Goal: Book appointment/travel/reservation

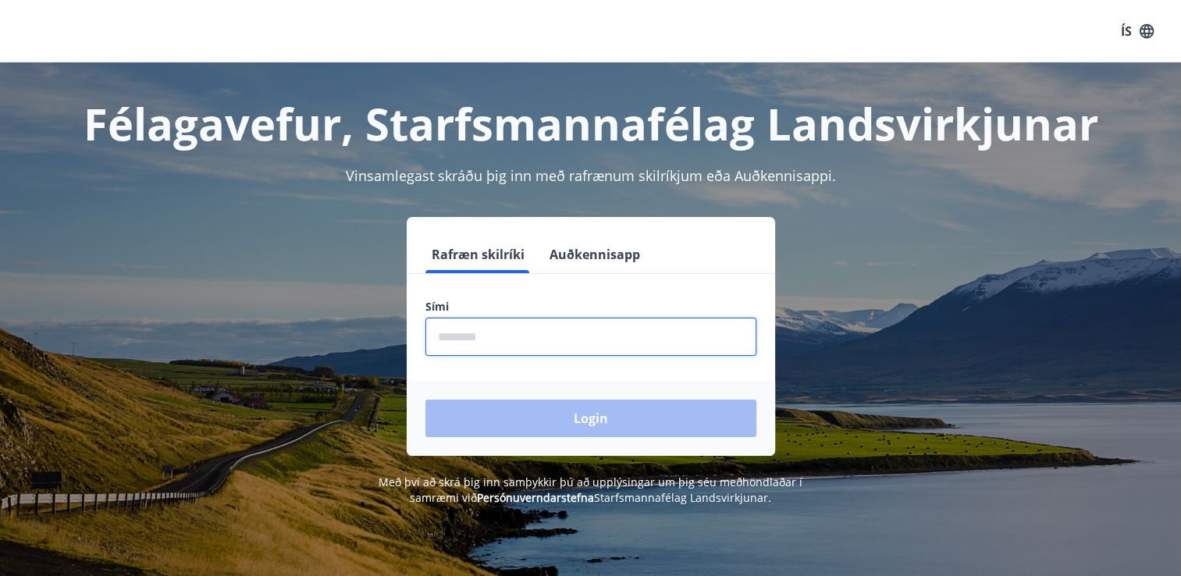
click at [557, 342] on input "phone" at bounding box center [590, 337] width 331 height 38
type input "********"
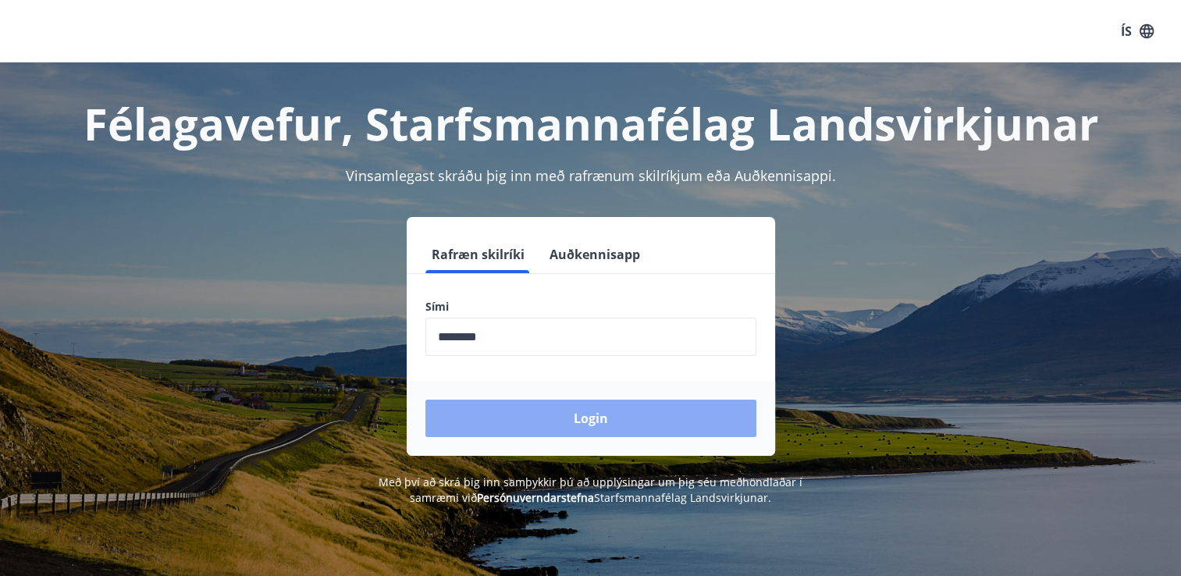
click at [550, 419] on button "Login" at bounding box center [590, 418] width 331 height 37
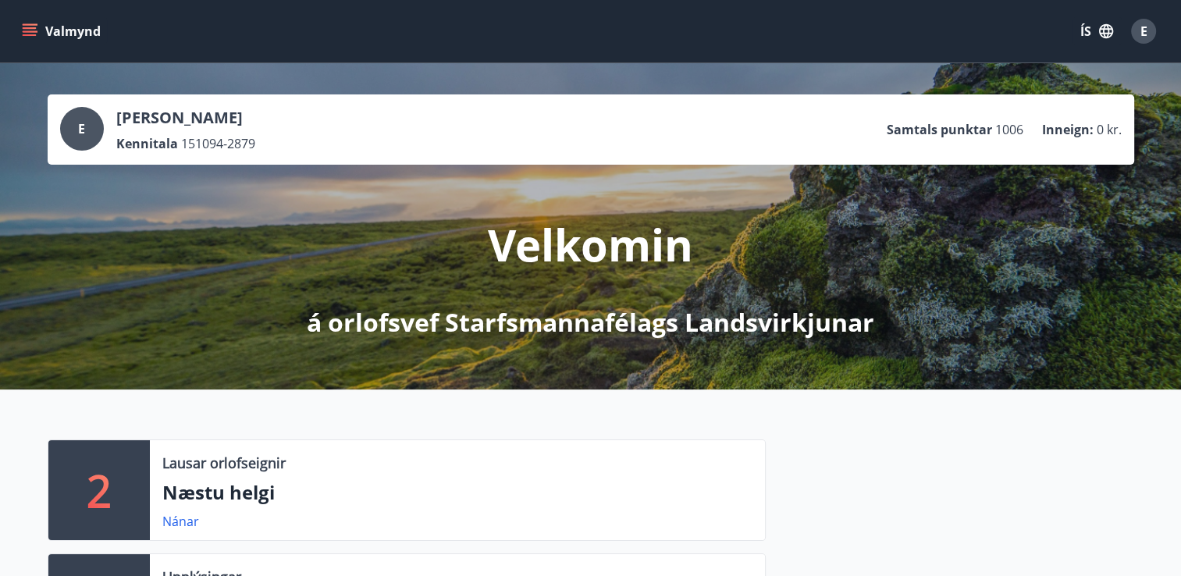
click at [254, 475] on div "Lausar orlofseignir Næstu helgi Nánar" at bounding box center [457, 490] width 615 height 100
click at [184, 524] on link "Nánar" at bounding box center [180, 521] width 37 height 17
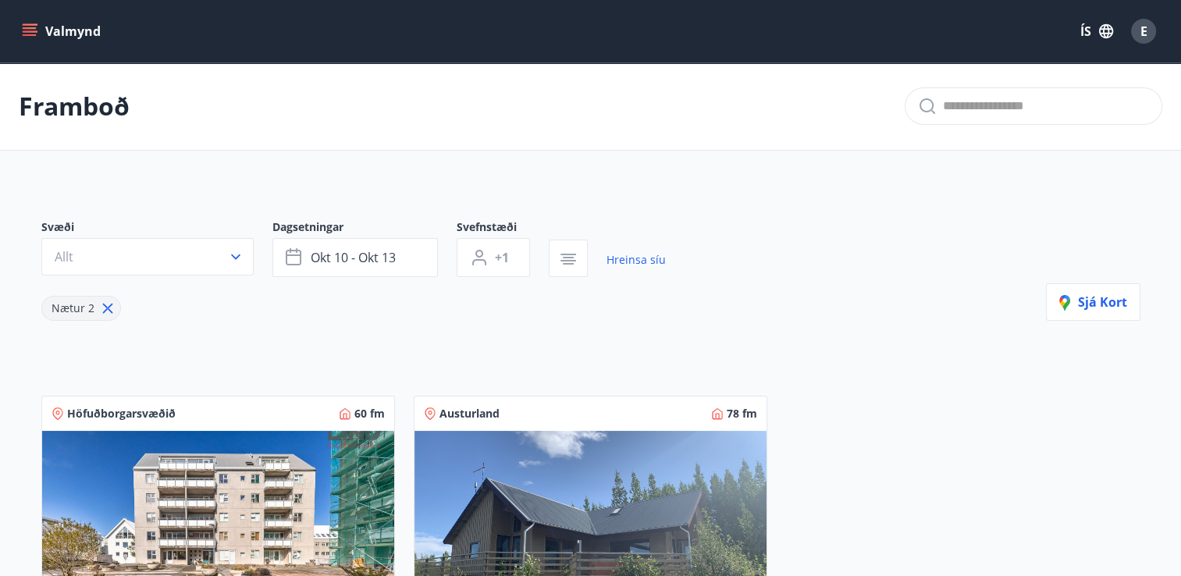
click at [100, 304] on icon at bounding box center [107, 308] width 17 height 17
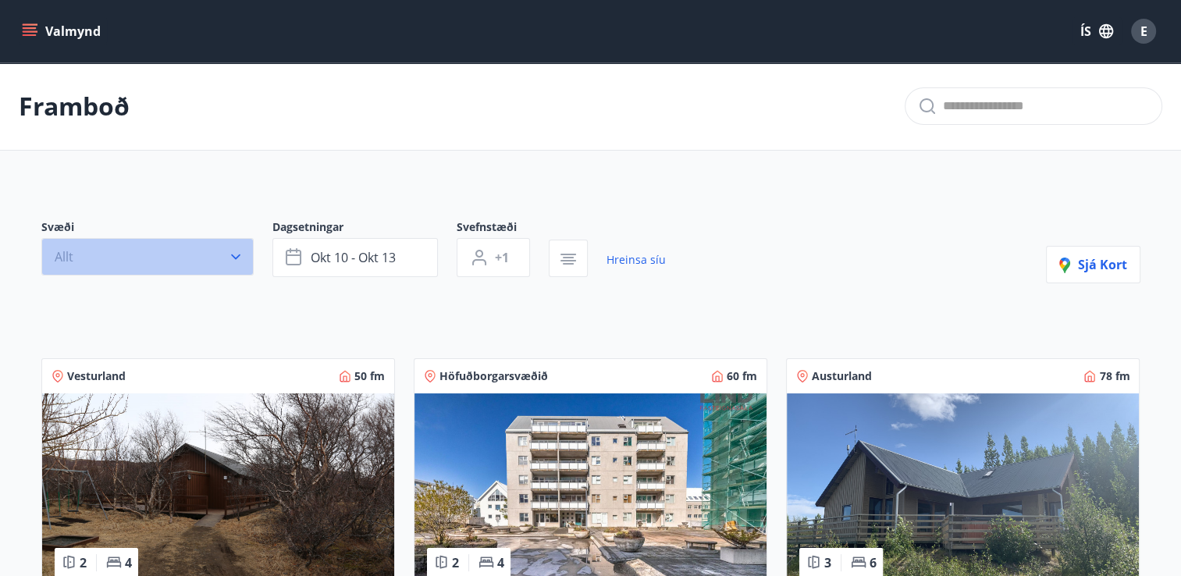
click at [232, 258] on icon "button" at bounding box center [236, 257] width 16 height 16
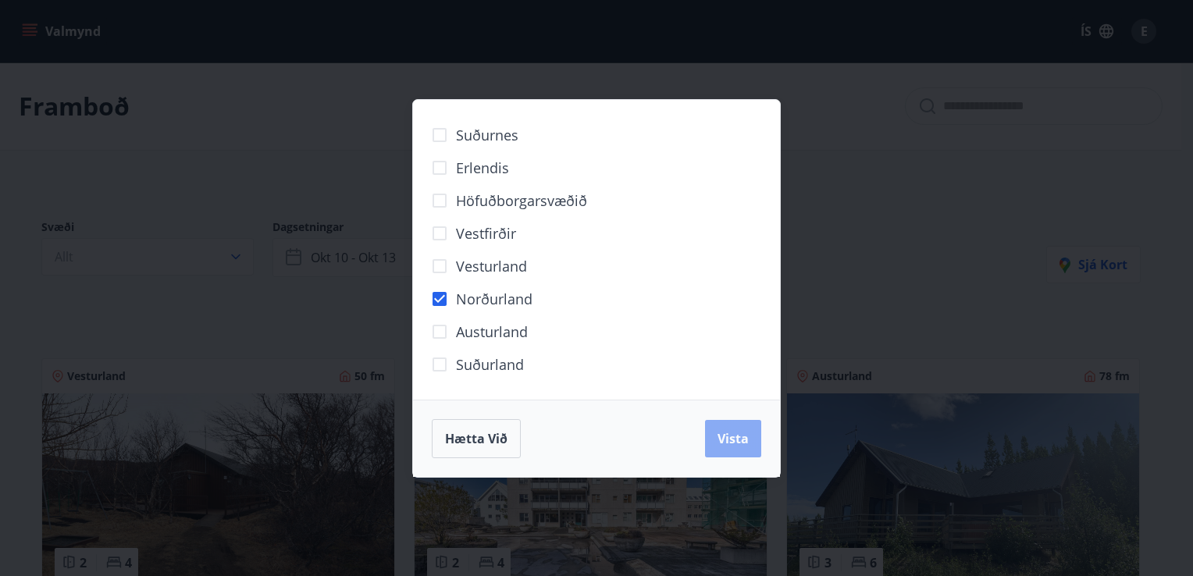
click at [737, 439] on span "Vista" at bounding box center [732, 438] width 31 height 17
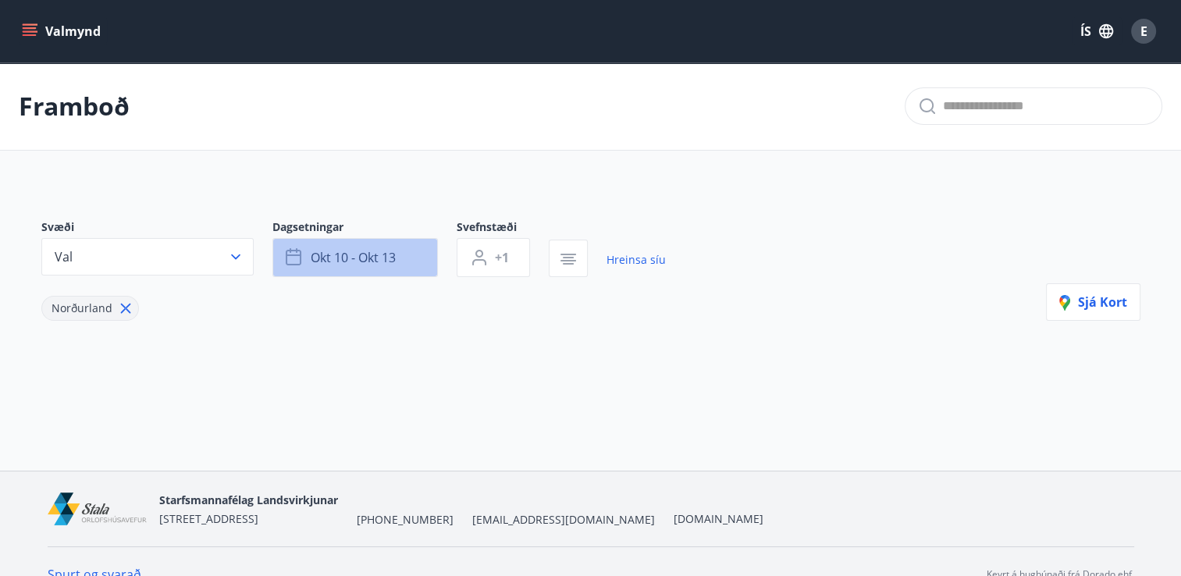
click at [368, 262] on span "okt 10 - okt 13" at bounding box center [353, 257] width 85 height 17
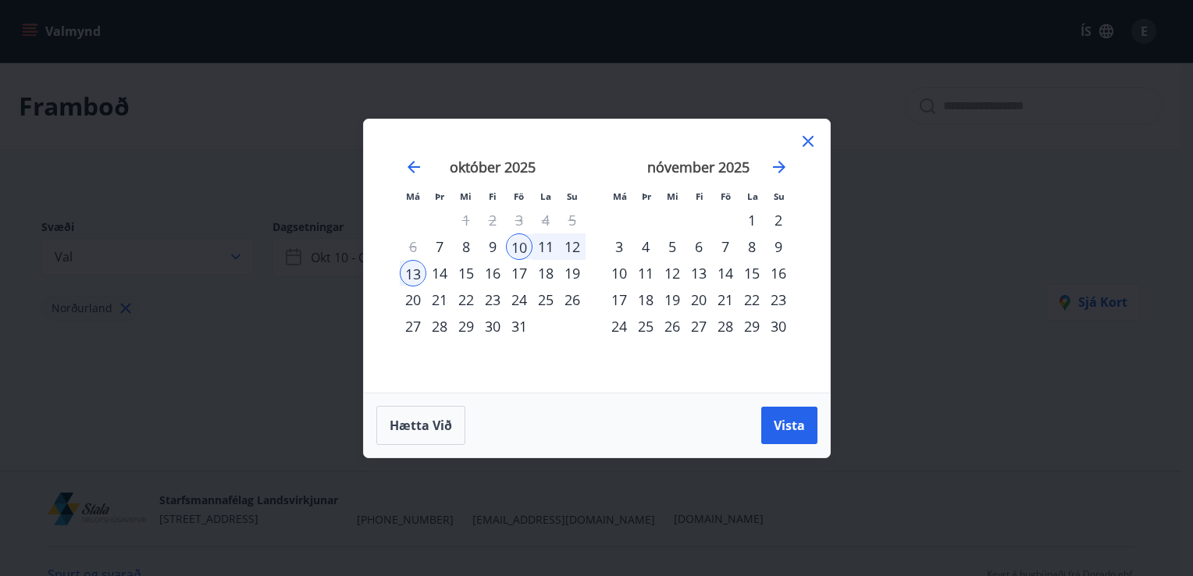
click at [582, 242] on div "12" at bounding box center [572, 246] width 27 height 27
click at [524, 248] on div "10" at bounding box center [519, 246] width 27 height 27
click at [570, 251] on div "12" at bounding box center [572, 246] width 27 height 27
click at [799, 436] on button "Vista" at bounding box center [789, 425] width 56 height 37
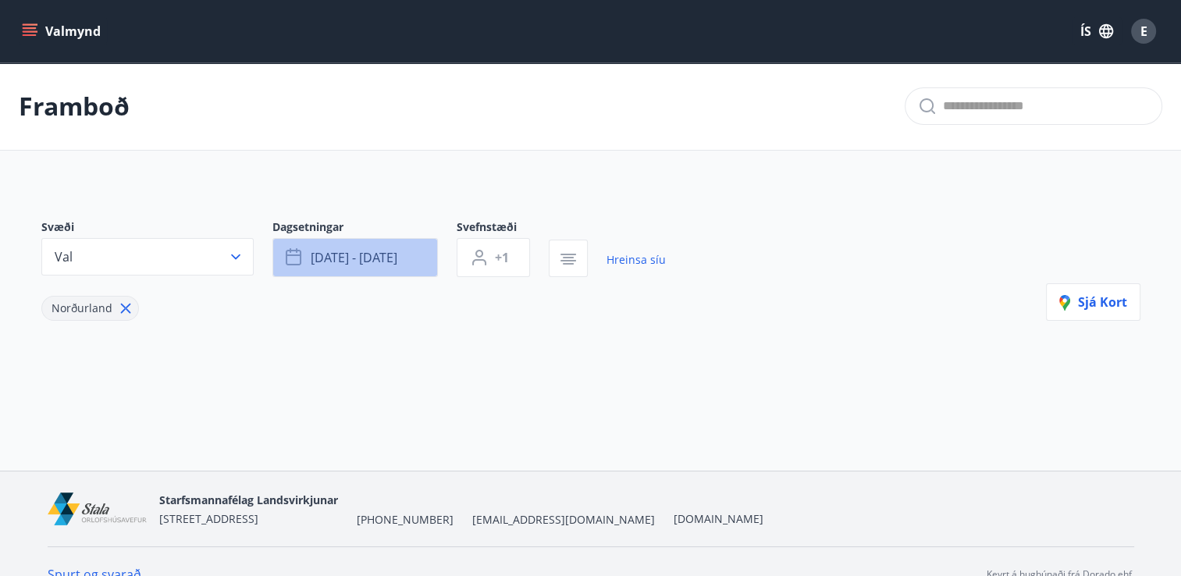
click at [418, 265] on button "[DATE] - [DATE]" at bounding box center [354, 257] width 165 height 39
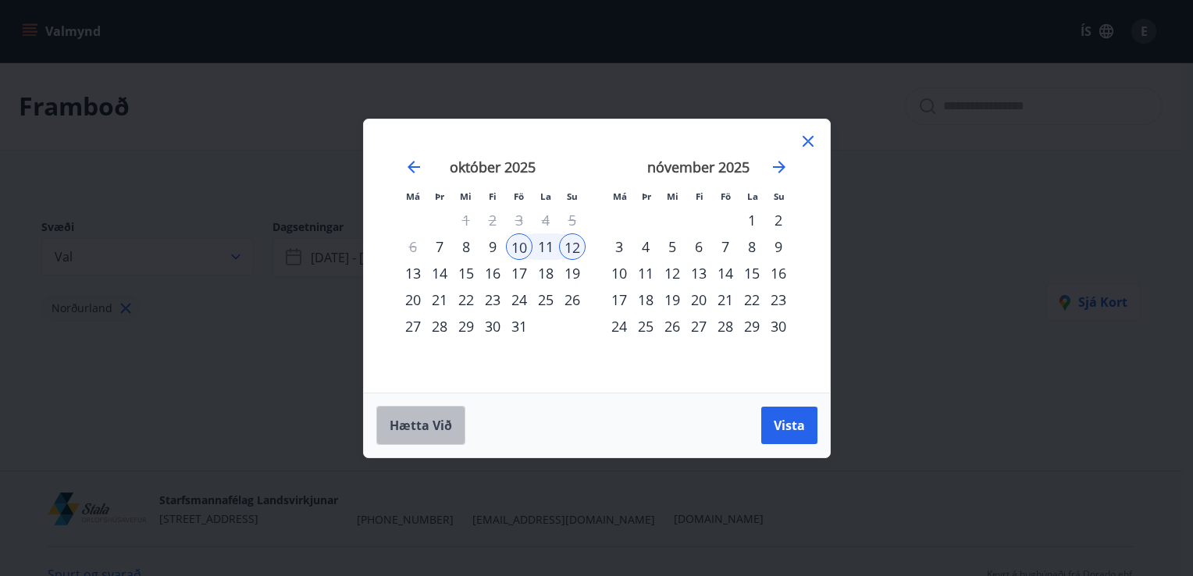
click at [425, 426] on span "Hætta við" at bounding box center [421, 425] width 62 height 17
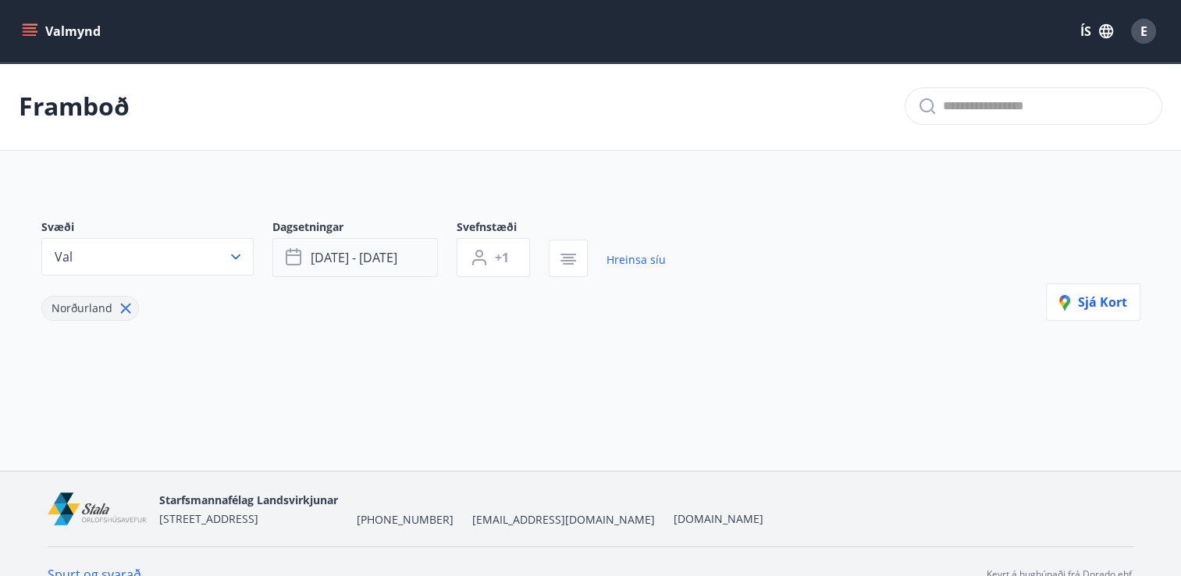
click at [411, 264] on button "[DATE] - [DATE]" at bounding box center [354, 257] width 165 height 39
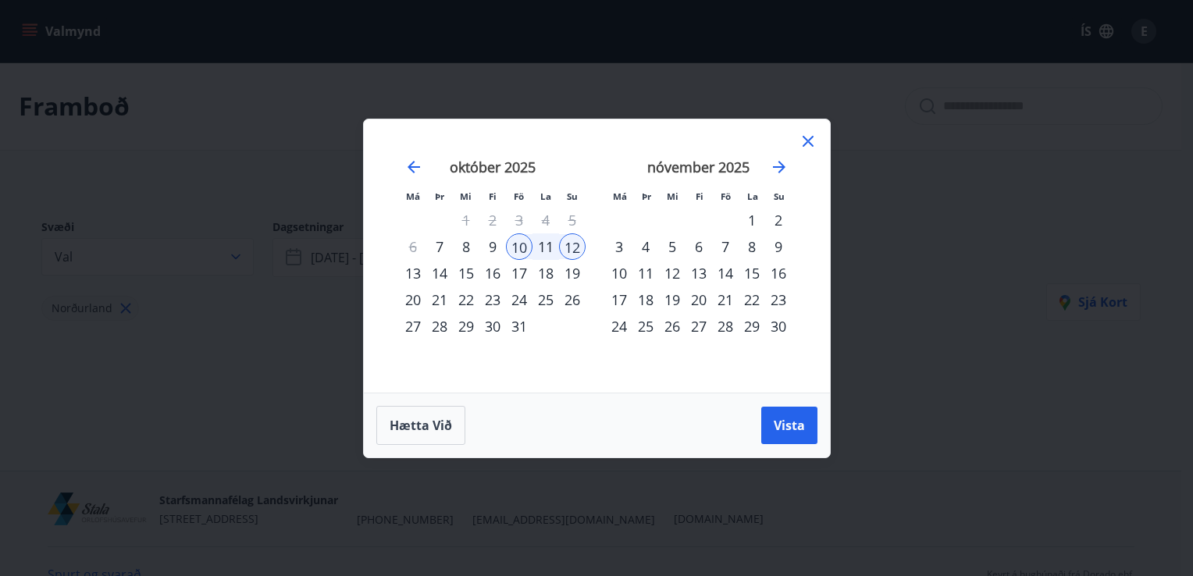
click at [524, 243] on div "10" at bounding box center [519, 246] width 27 height 27
click at [564, 244] on div "12" at bounding box center [572, 246] width 27 height 27
click at [513, 251] on div "10" at bounding box center [519, 246] width 27 height 27
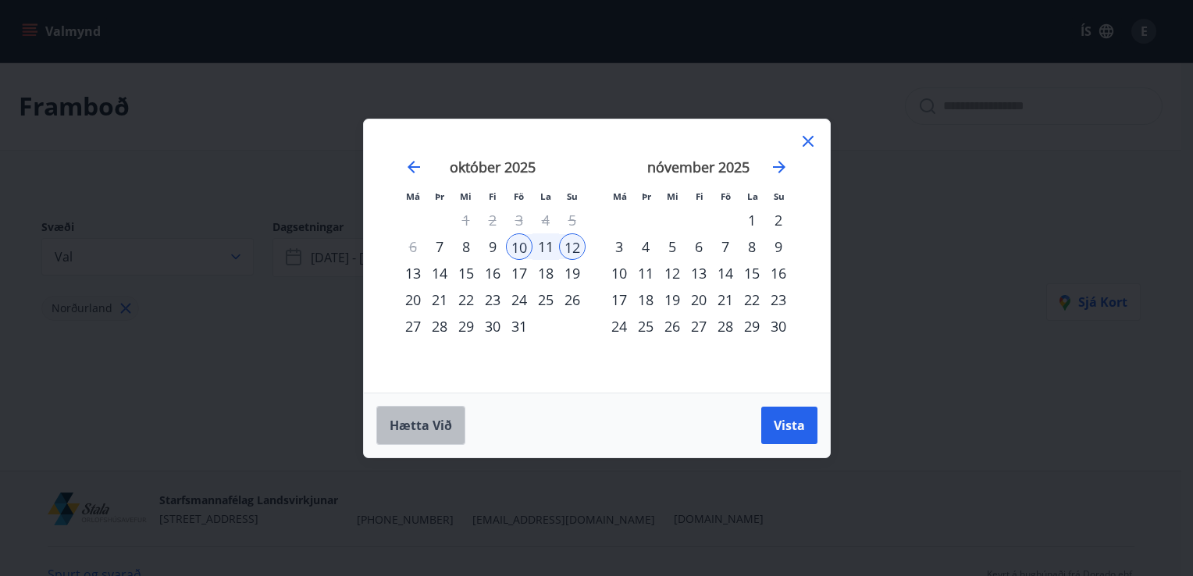
click at [447, 417] on span "Hætta við" at bounding box center [421, 425] width 62 height 17
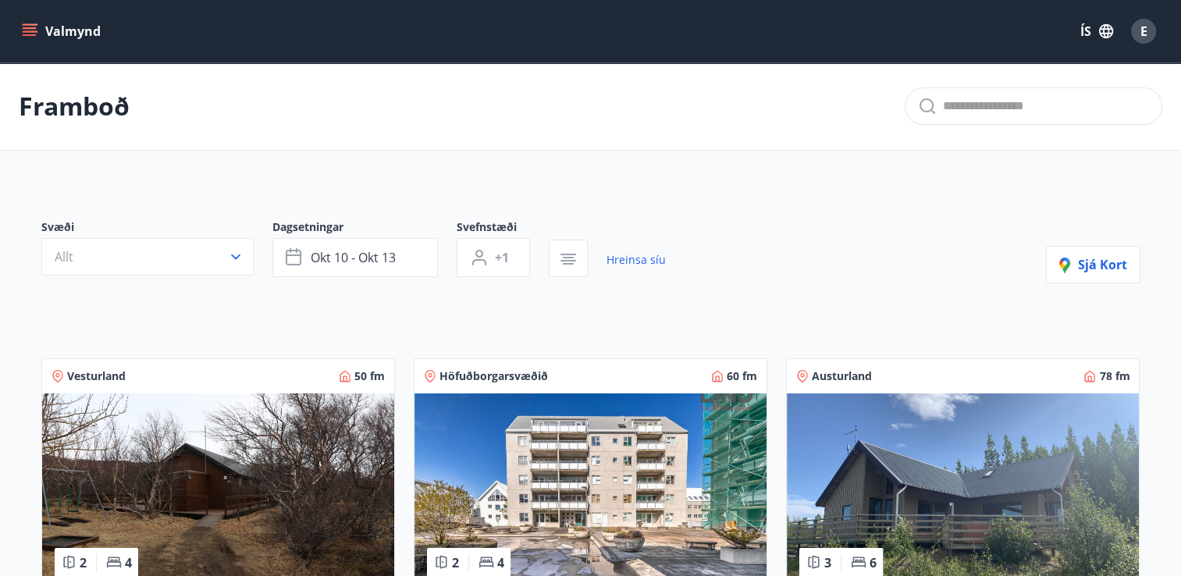
type input "*"
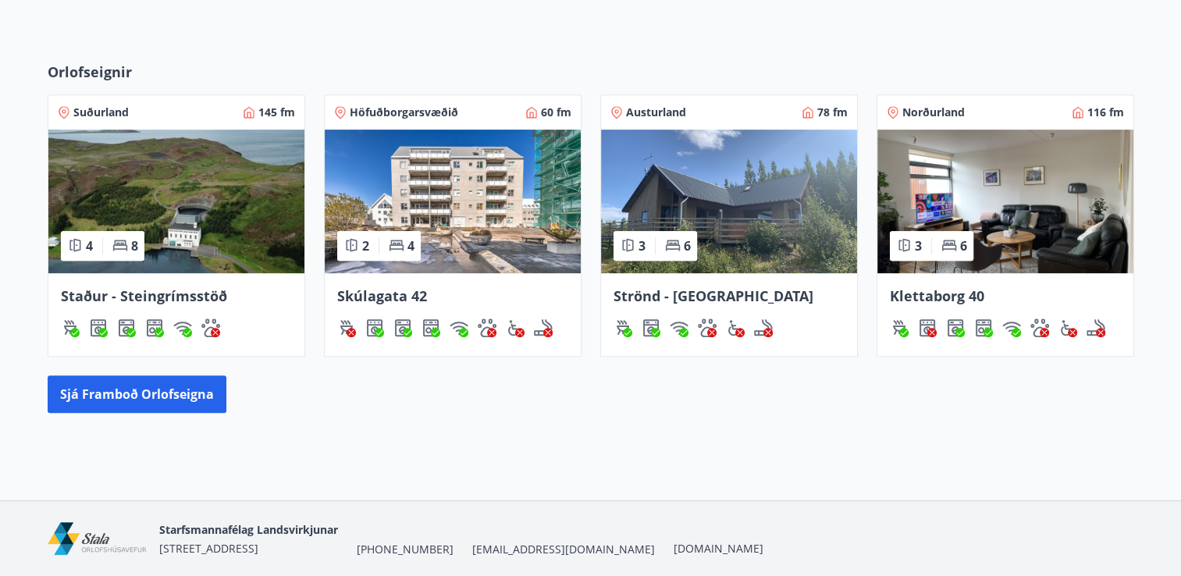
scroll to position [653, 0]
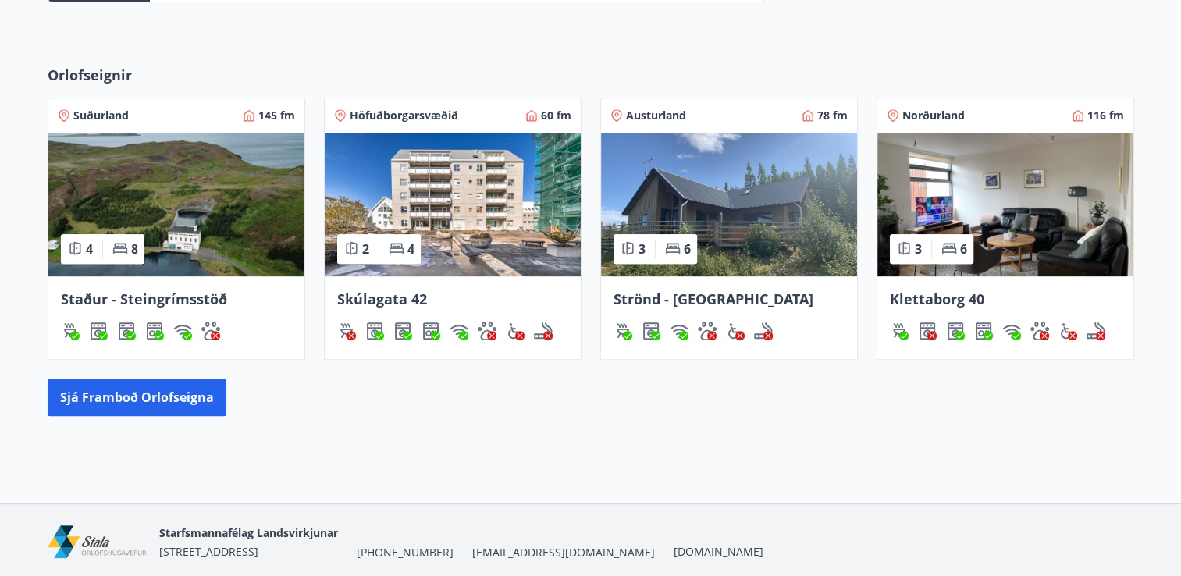
click at [1052, 168] on img at bounding box center [1005, 205] width 256 height 144
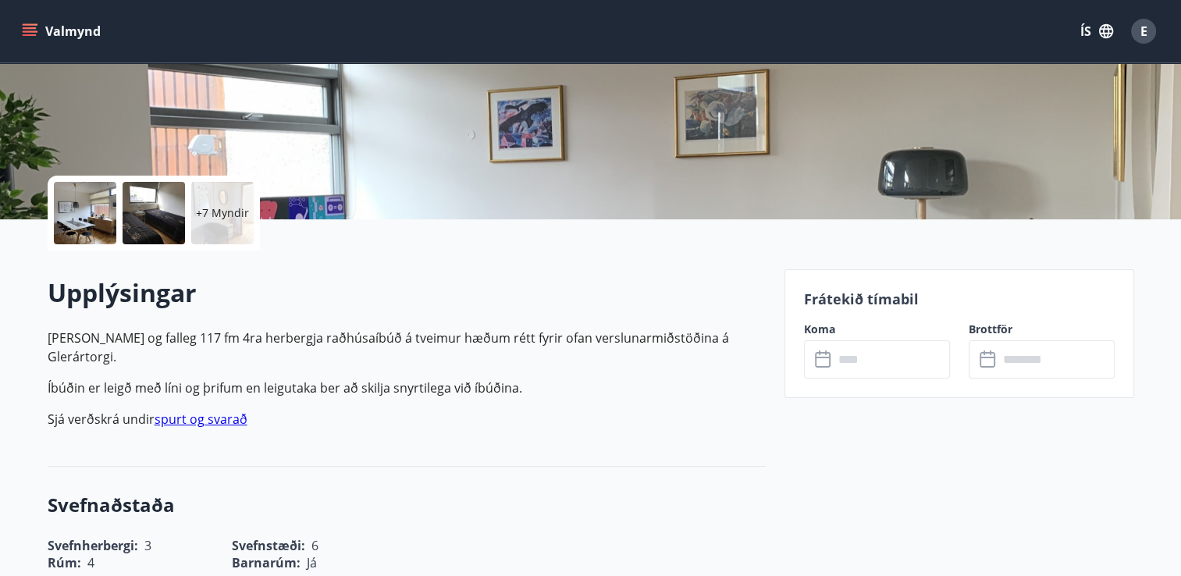
scroll to position [259, 0]
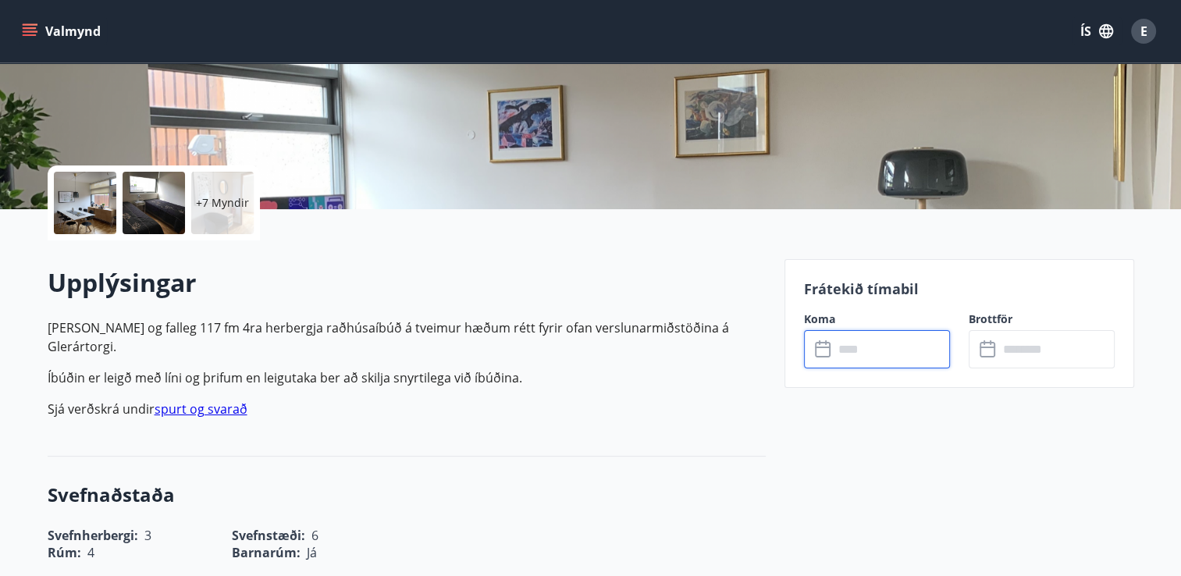
click at [878, 350] on input "text" at bounding box center [892, 349] width 116 height 38
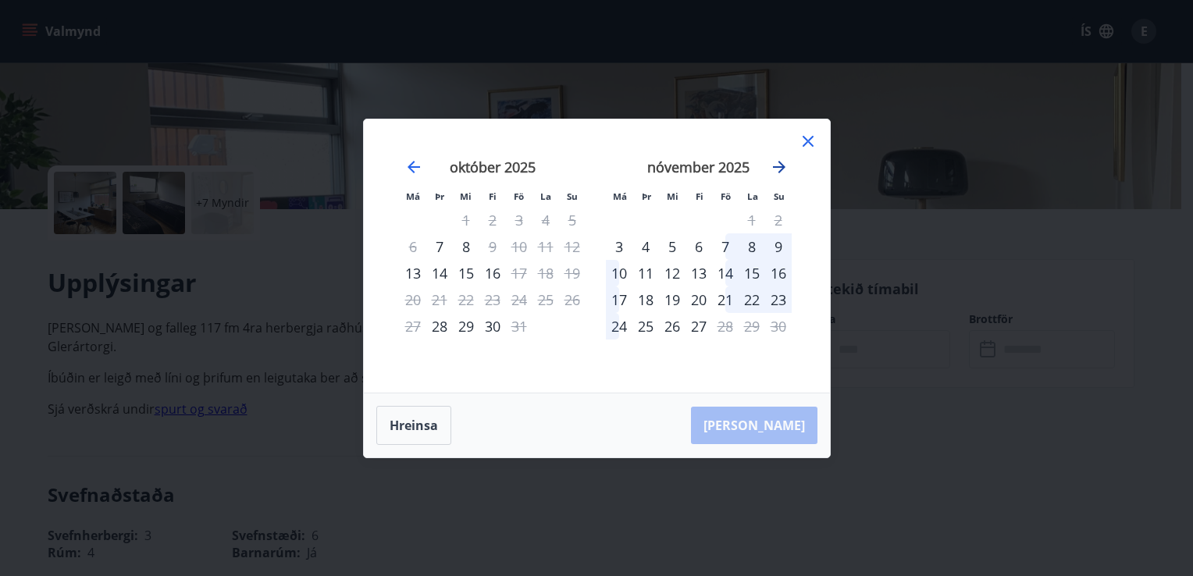
click at [782, 167] on icon "Move forward to switch to the next month." at bounding box center [779, 167] width 12 height 12
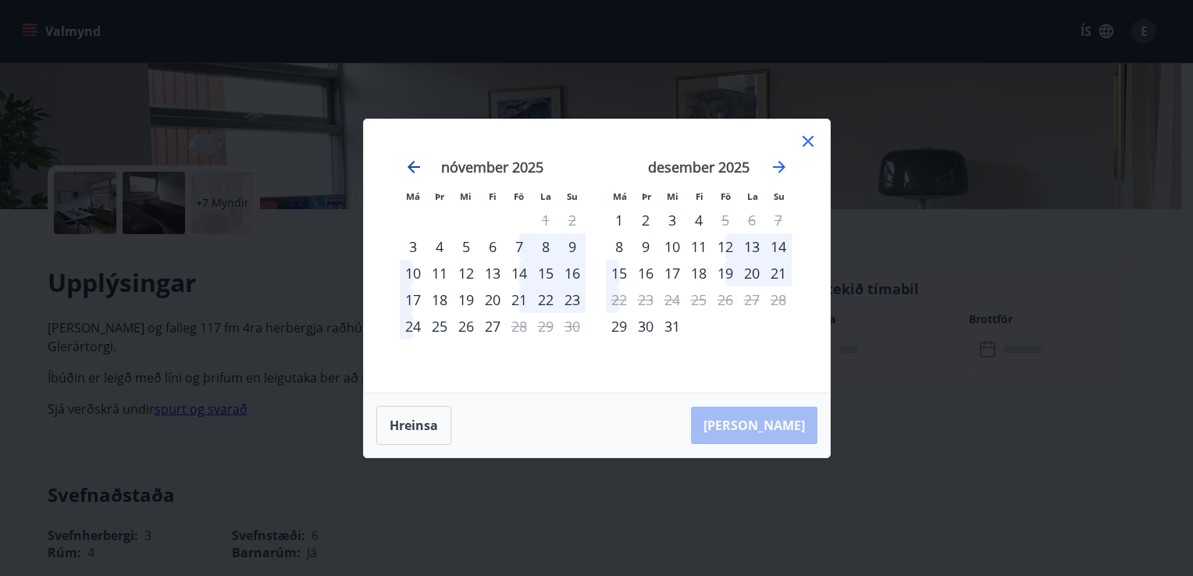
click at [409, 166] on icon "Move backward to switch to the previous month." at bounding box center [413, 167] width 12 height 12
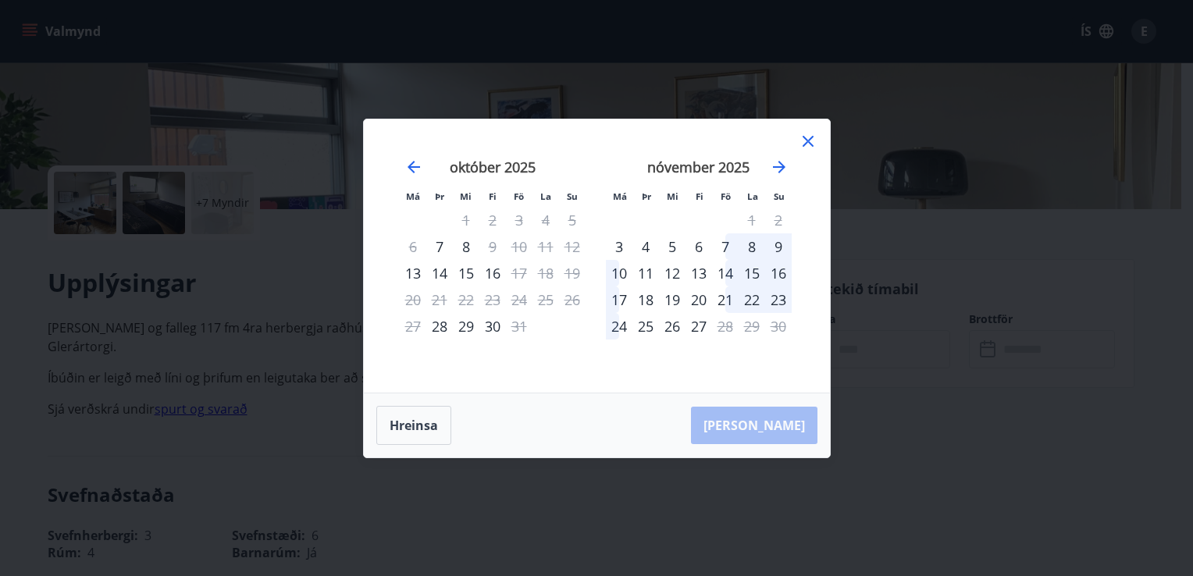
click at [808, 141] on icon at bounding box center [807, 141] width 2 height 2
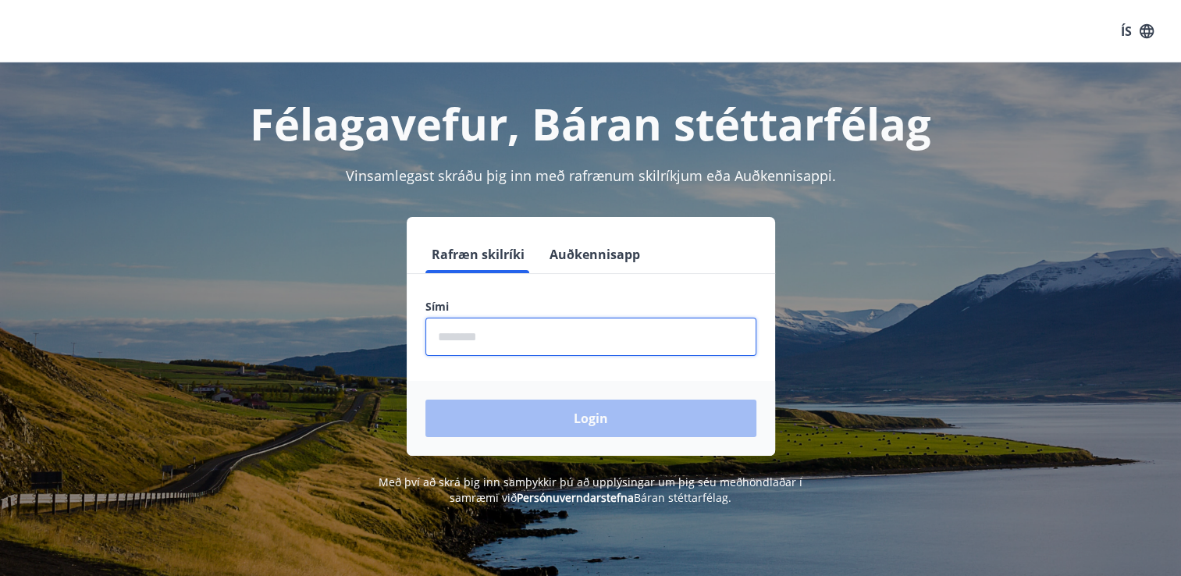
click at [527, 351] on input "phone" at bounding box center [590, 337] width 331 height 38
type input "********"
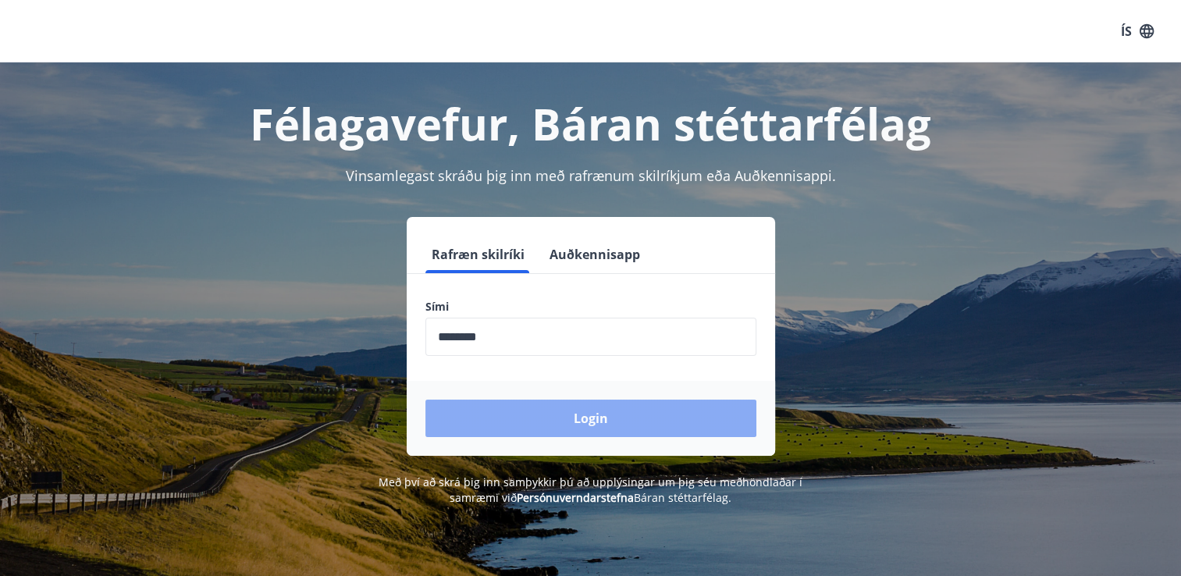
click at [532, 414] on button "Login" at bounding box center [590, 418] width 331 height 37
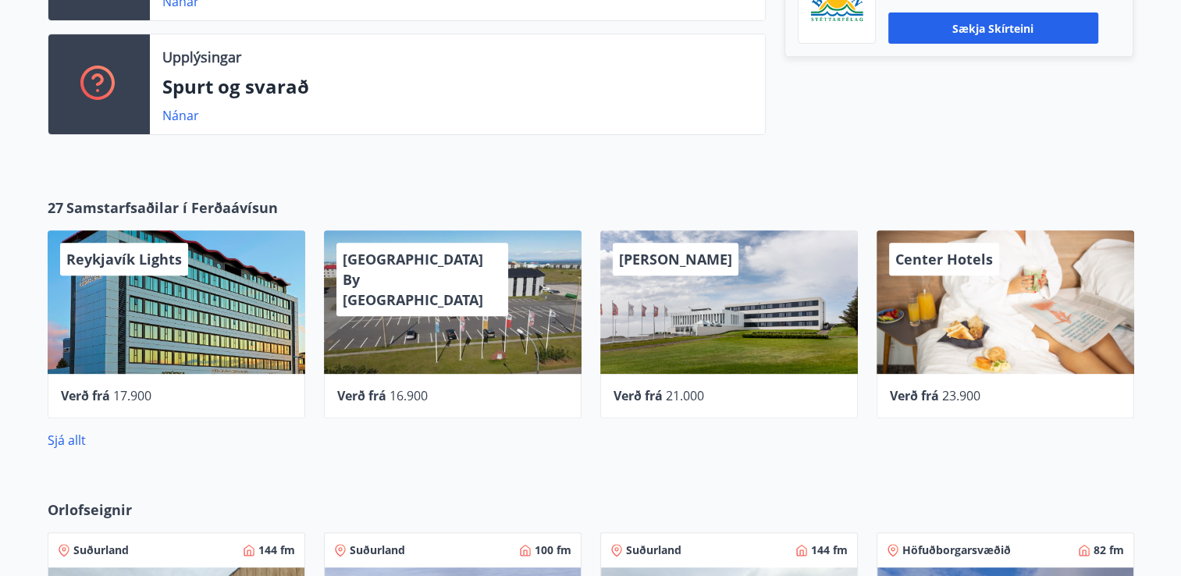
scroll to position [550, 0]
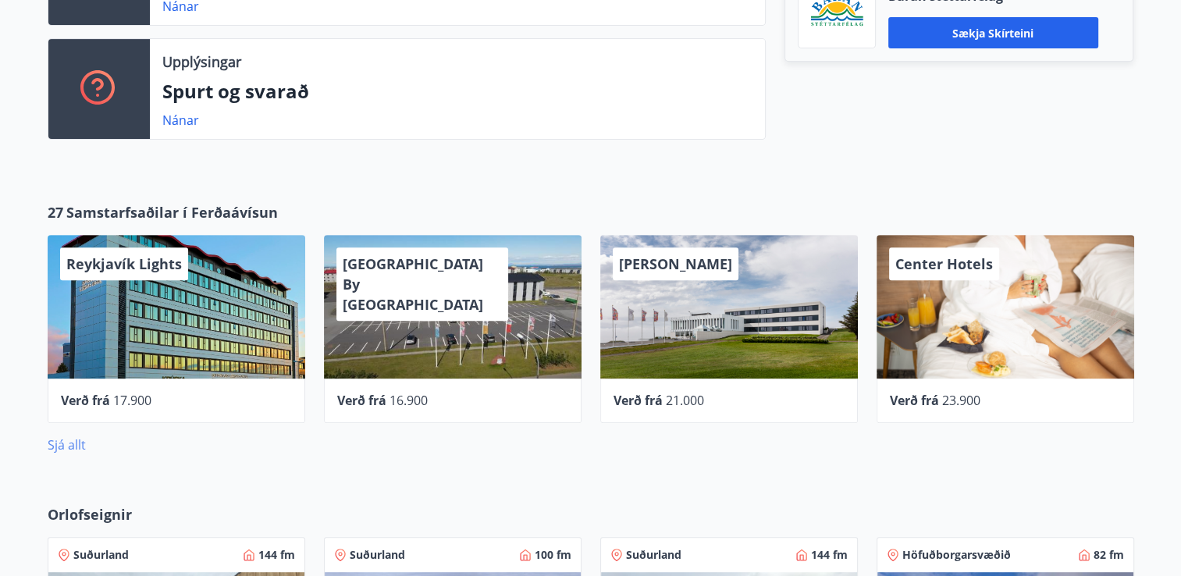
click at [59, 446] on link "Sjá allt" at bounding box center [67, 444] width 38 height 17
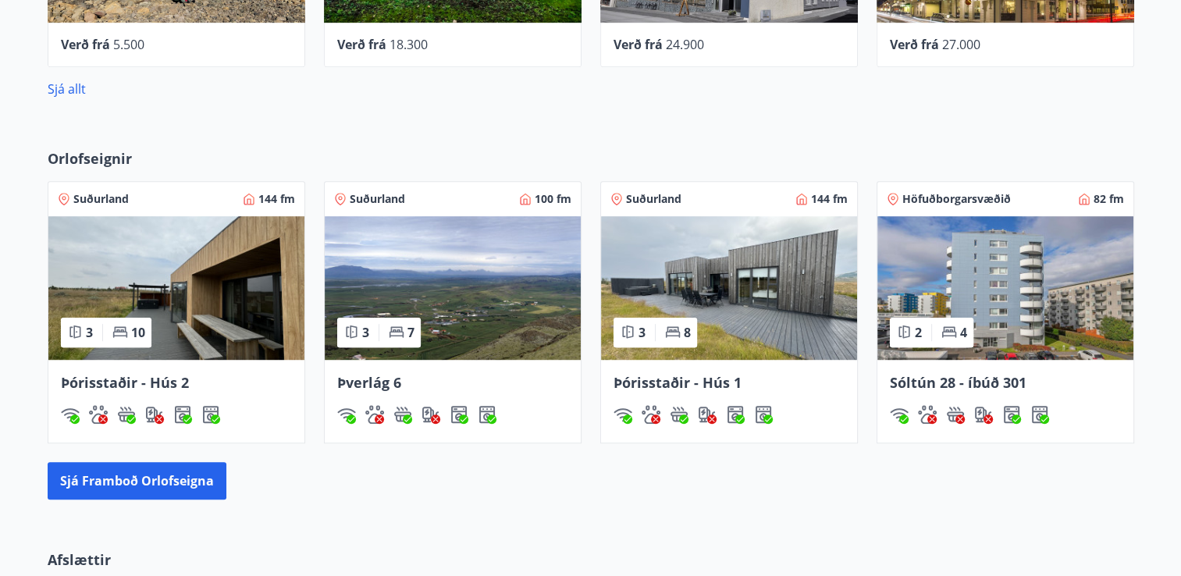
scroll to position [912, 0]
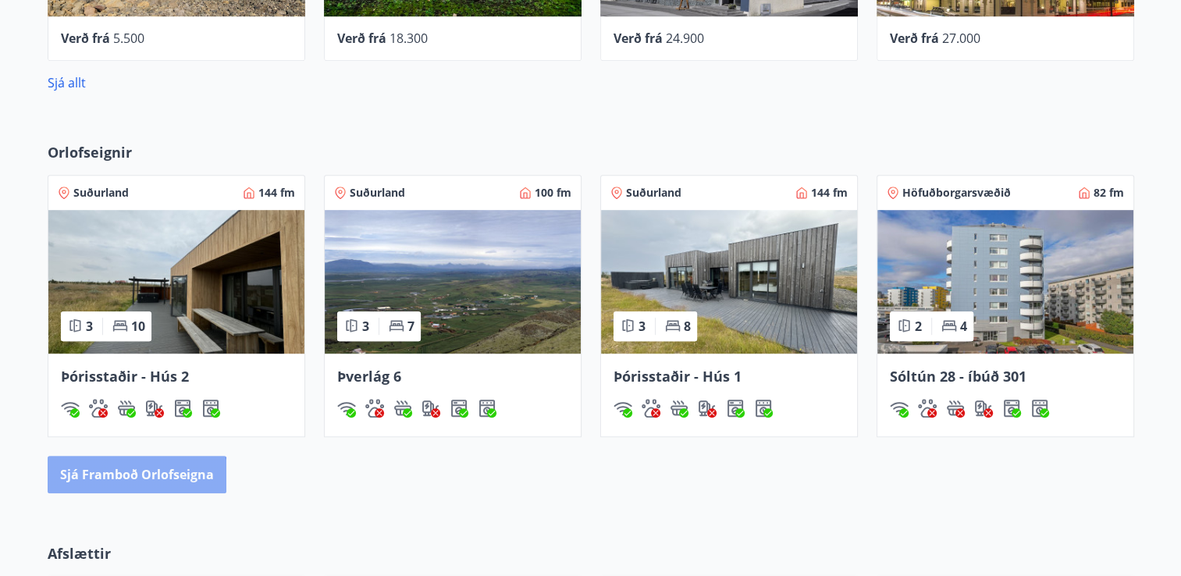
click at [126, 485] on button "Sjá framboð orlofseigna" at bounding box center [137, 474] width 179 height 37
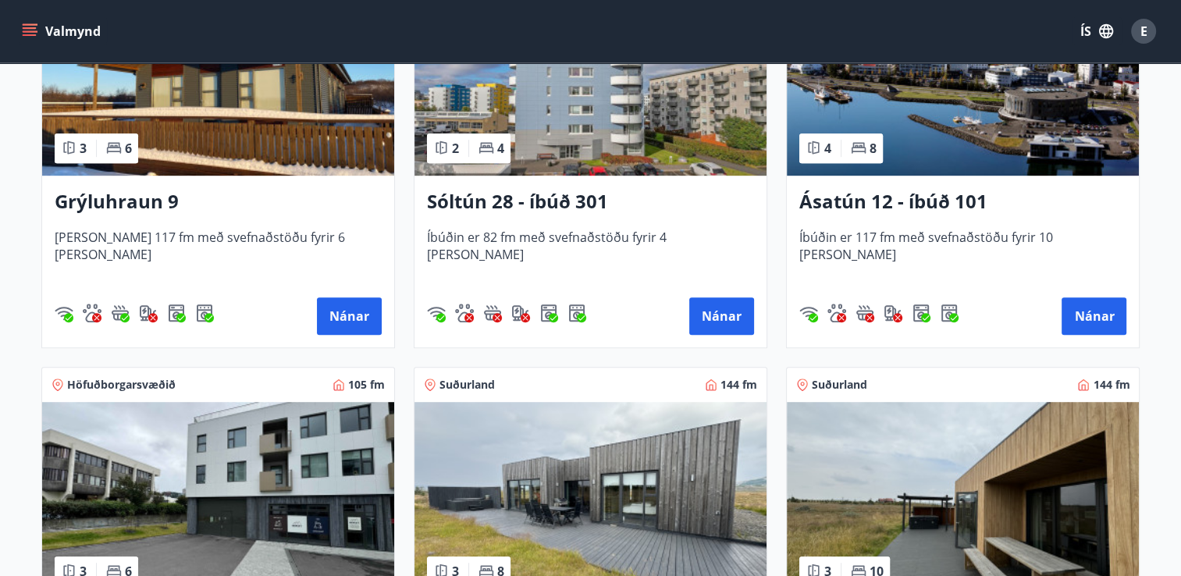
scroll to position [764, 0]
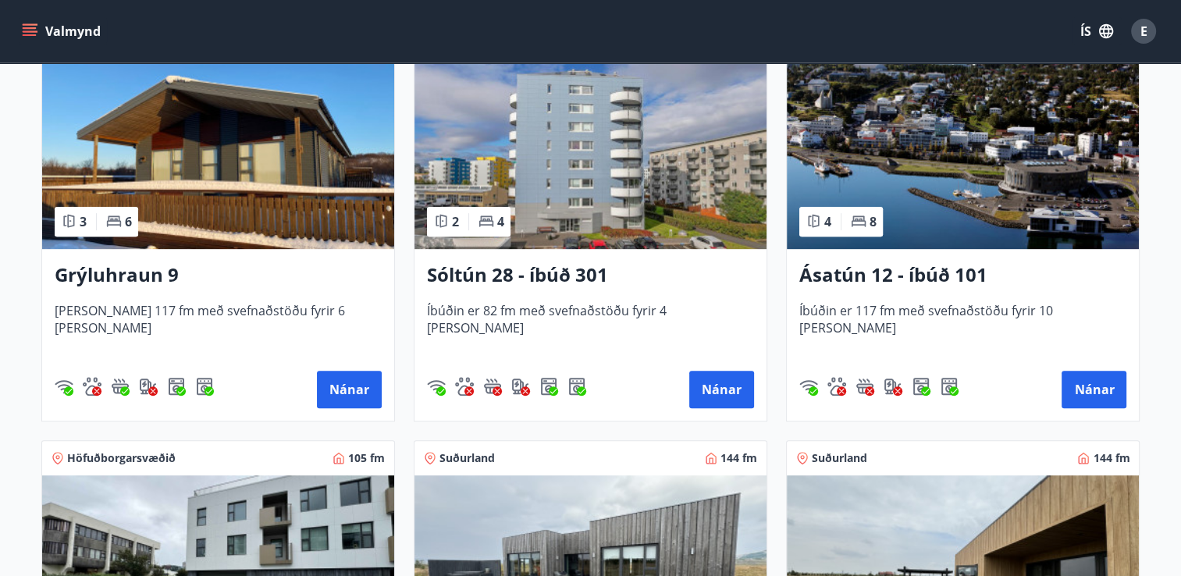
click at [984, 223] on img at bounding box center [963, 150] width 352 height 197
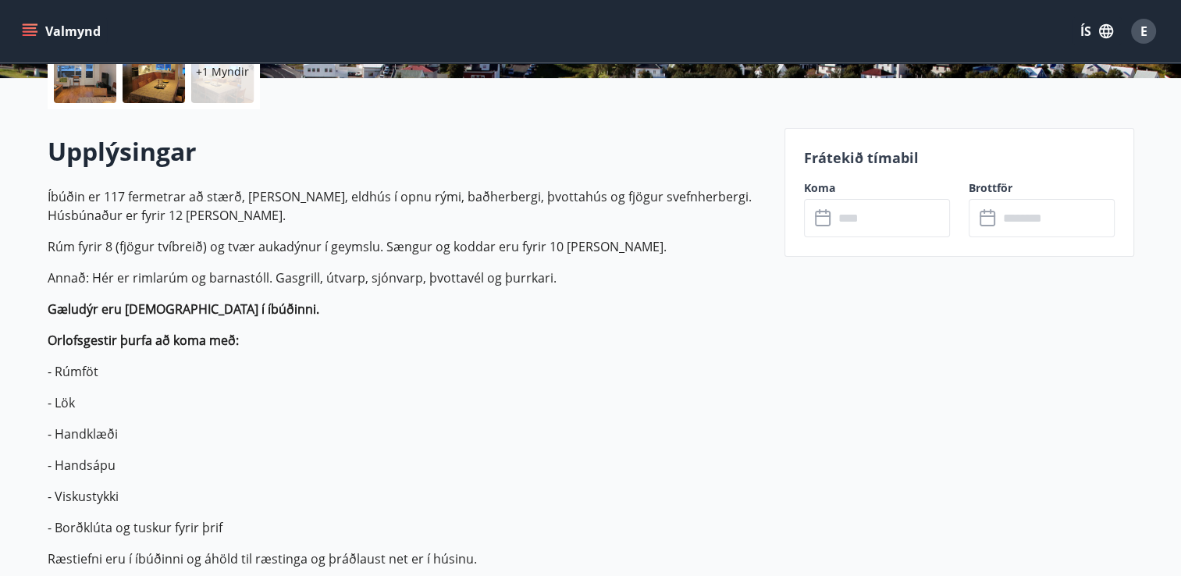
scroll to position [406, 0]
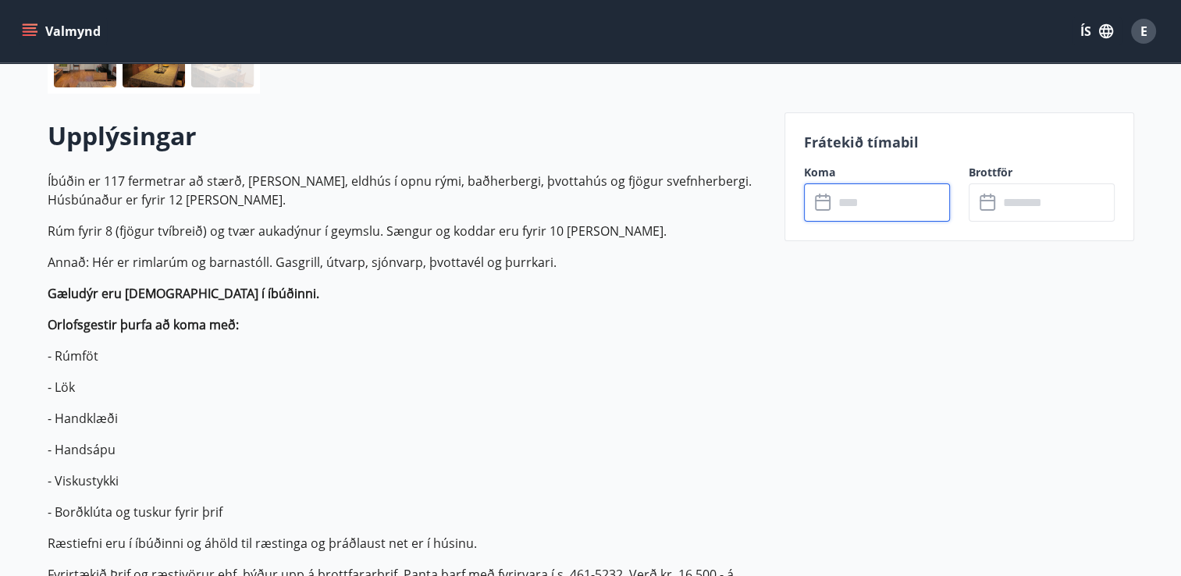
click at [865, 205] on input "text" at bounding box center [892, 202] width 116 height 38
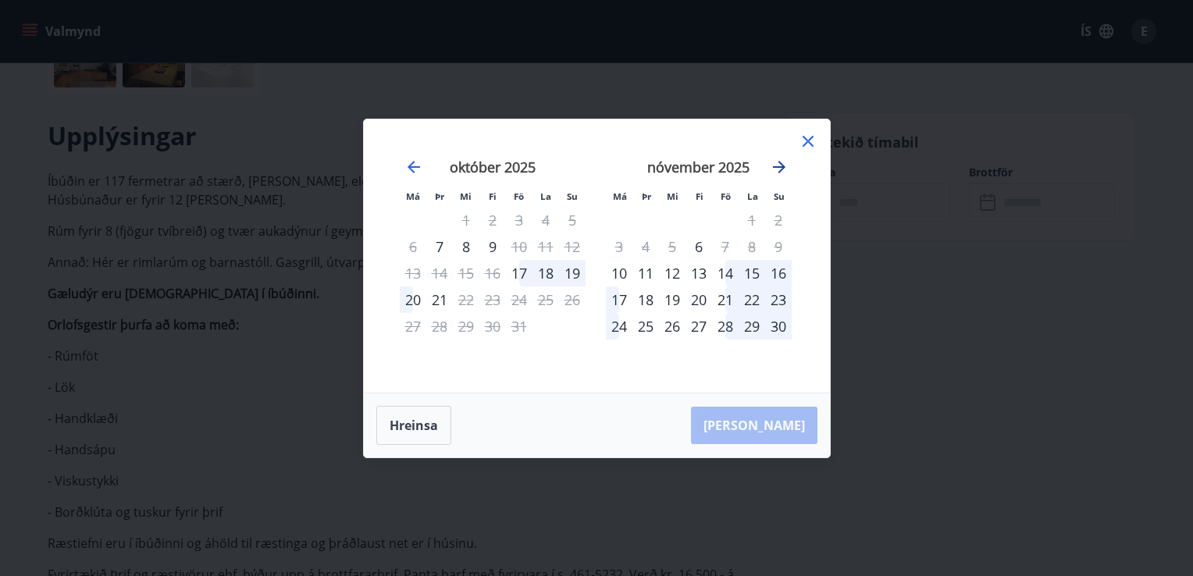
click at [785, 164] on icon "Move forward to switch to the next month." at bounding box center [779, 167] width 19 height 19
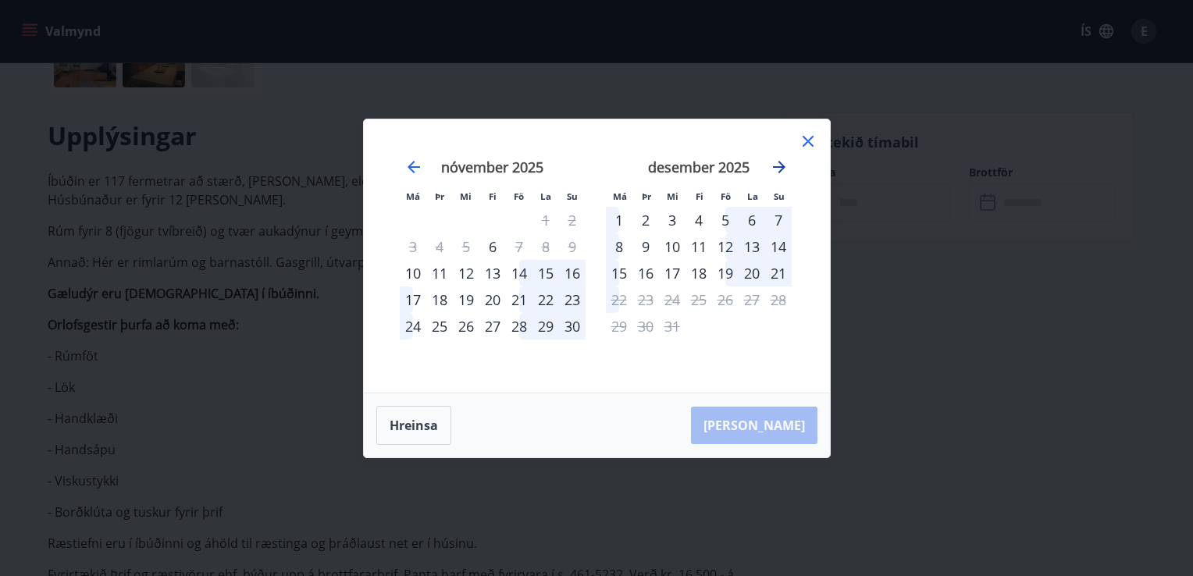
click at [772, 165] on icon "Move forward to switch to the next month." at bounding box center [779, 167] width 19 height 19
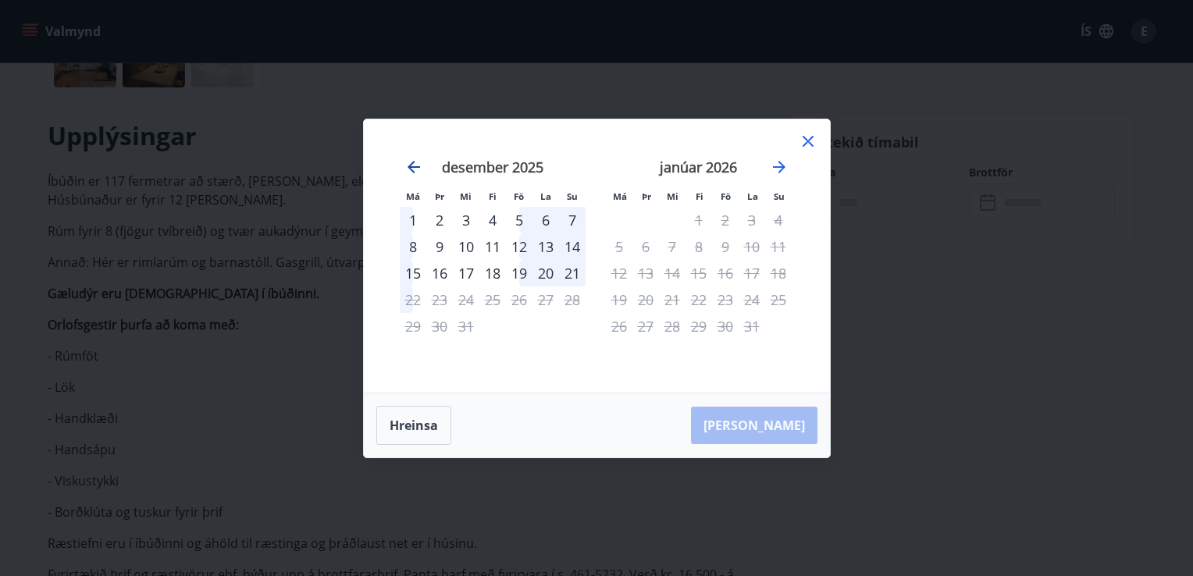
click at [409, 165] on icon "Move backward to switch to the previous month." at bounding box center [413, 167] width 12 height 12
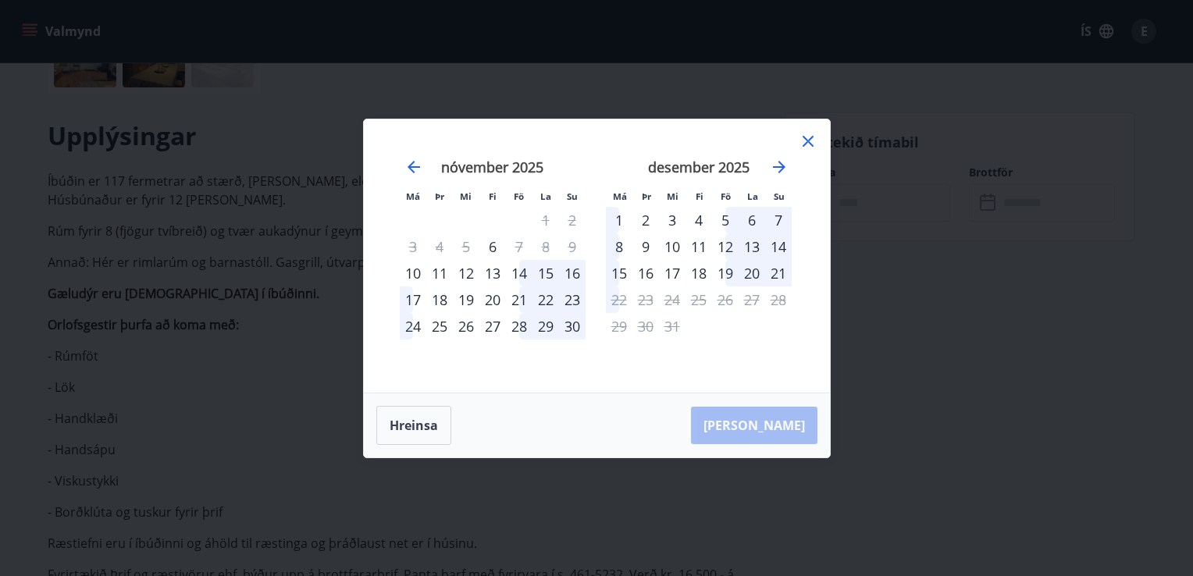
click at [812, 141] on icon at bounding box center [808, 141] width 19 height 19
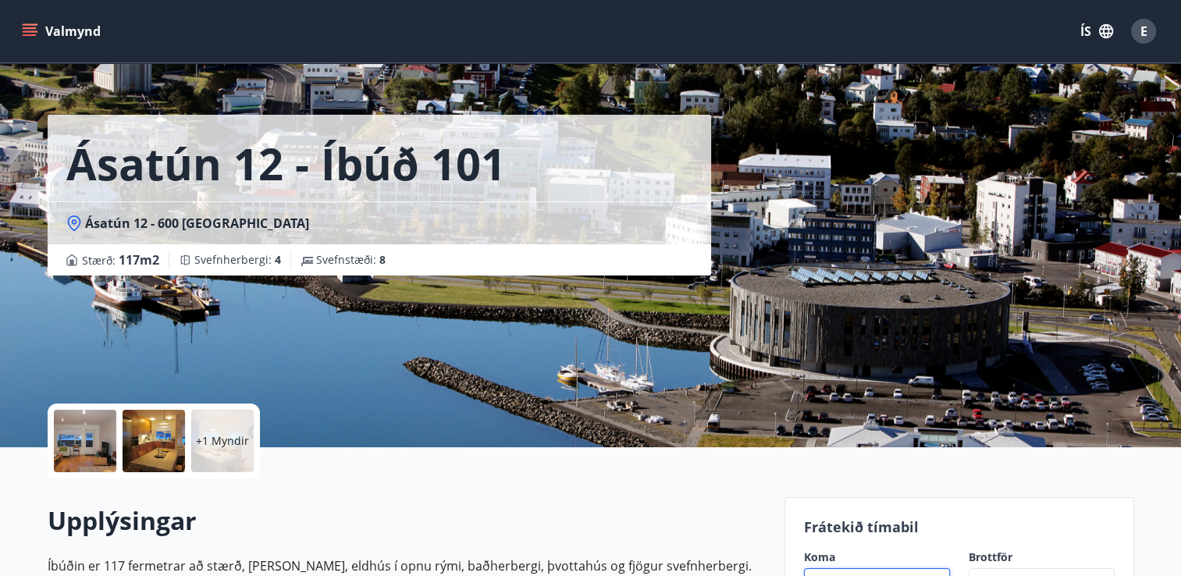
scroll to position [0, 0]
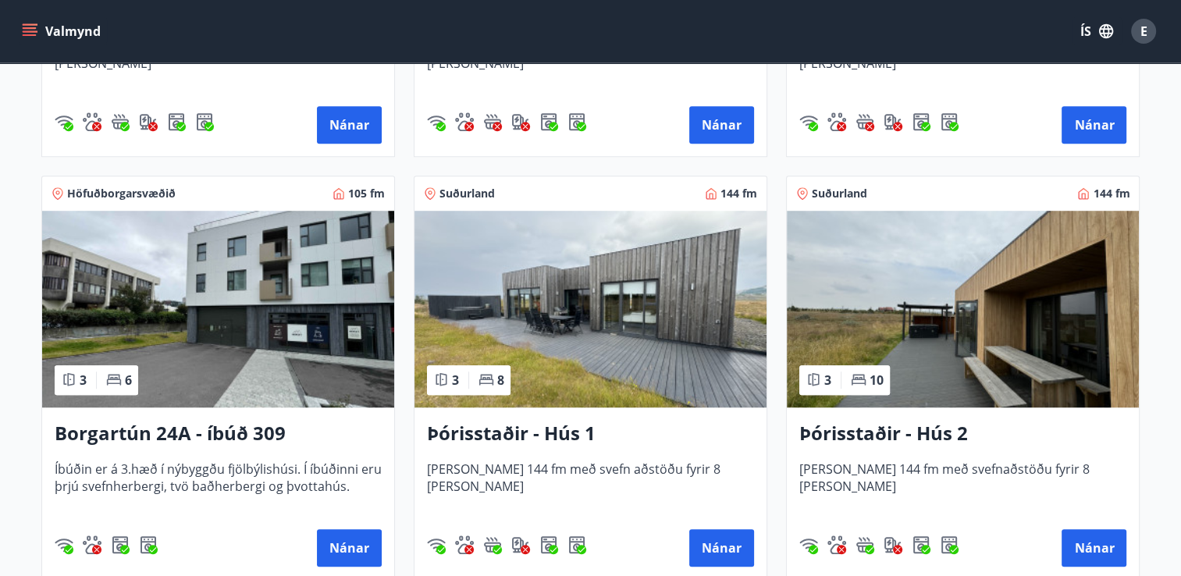
scroll to position [1133, 0]
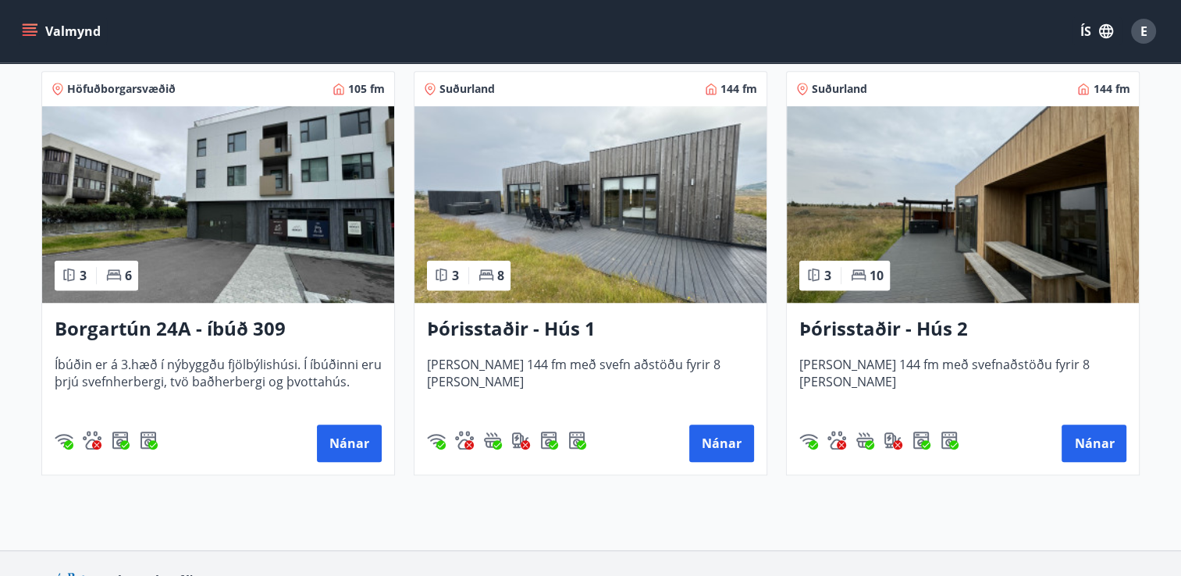
click at [256, 261] on img at bounding box center [218, 204] width 352 height 197
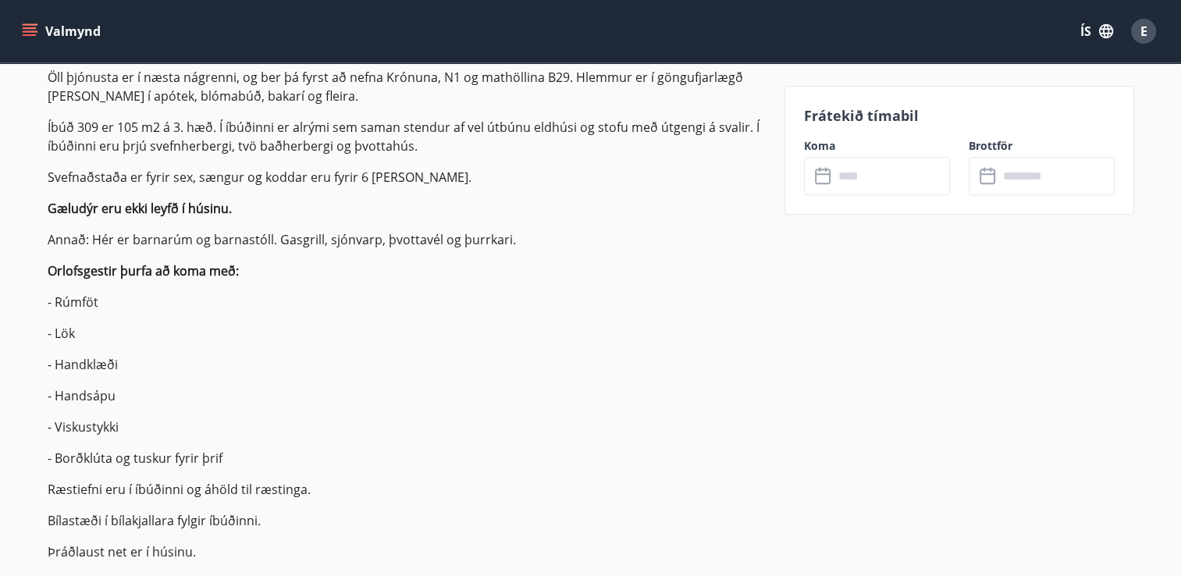
scroll to position [522, 0]
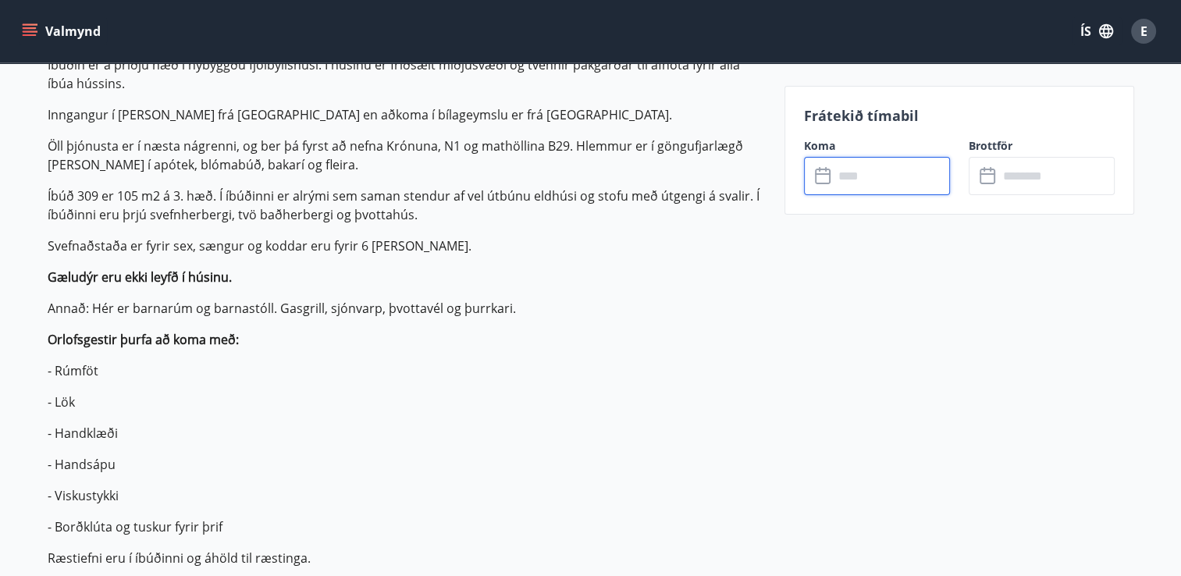
click at [906, 176] on input "text" at bounding box center [892, 176] width 116 height 38
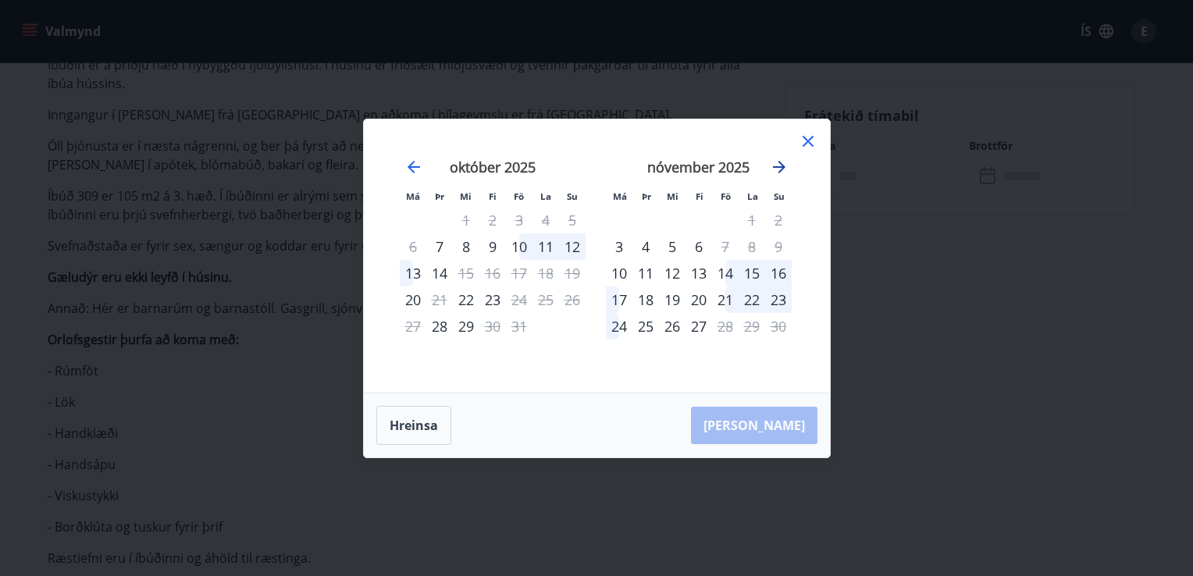
click at [770, 164] on icon "Move forward to switch to the next month." at bounding box center [779, 167] width 19 height 19
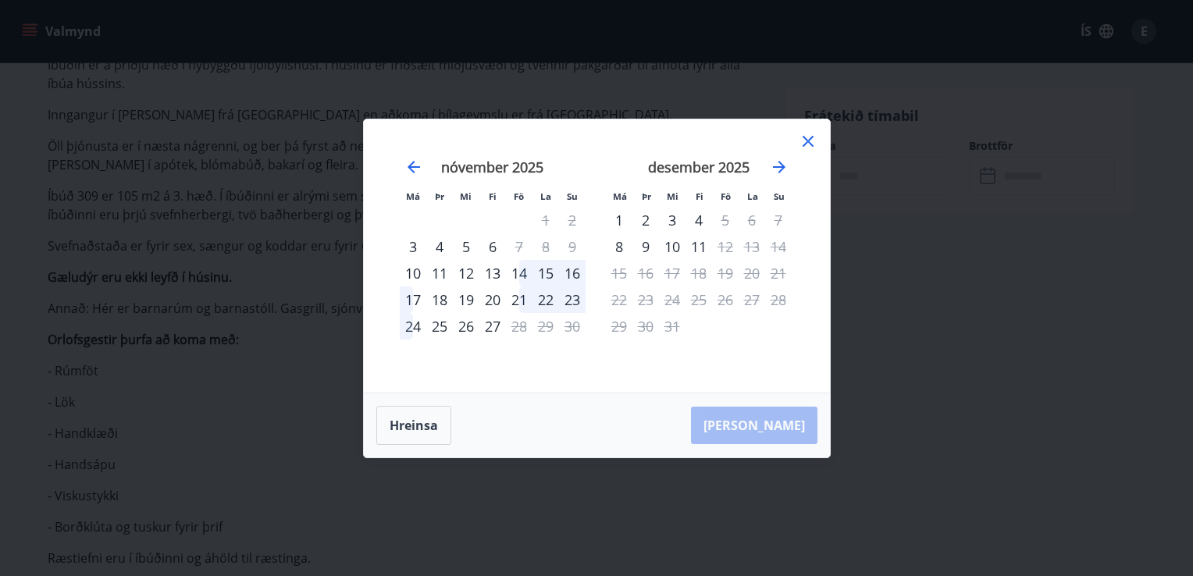
click at [807, 136] on icon at bounding box center [808, 141] width 19 height 19
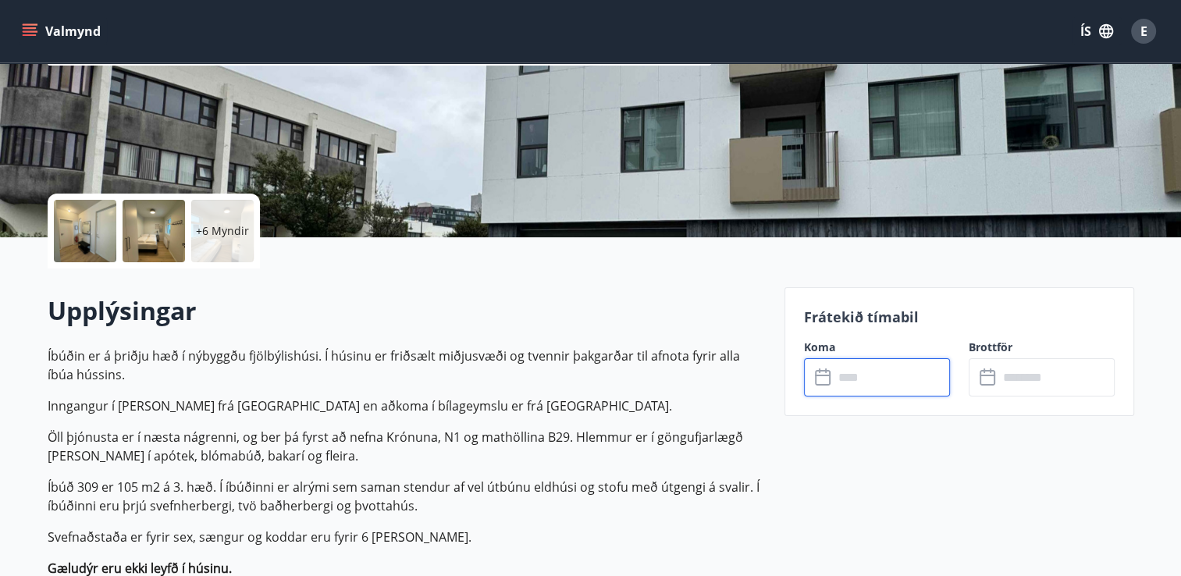
scroll to position [0, 0]
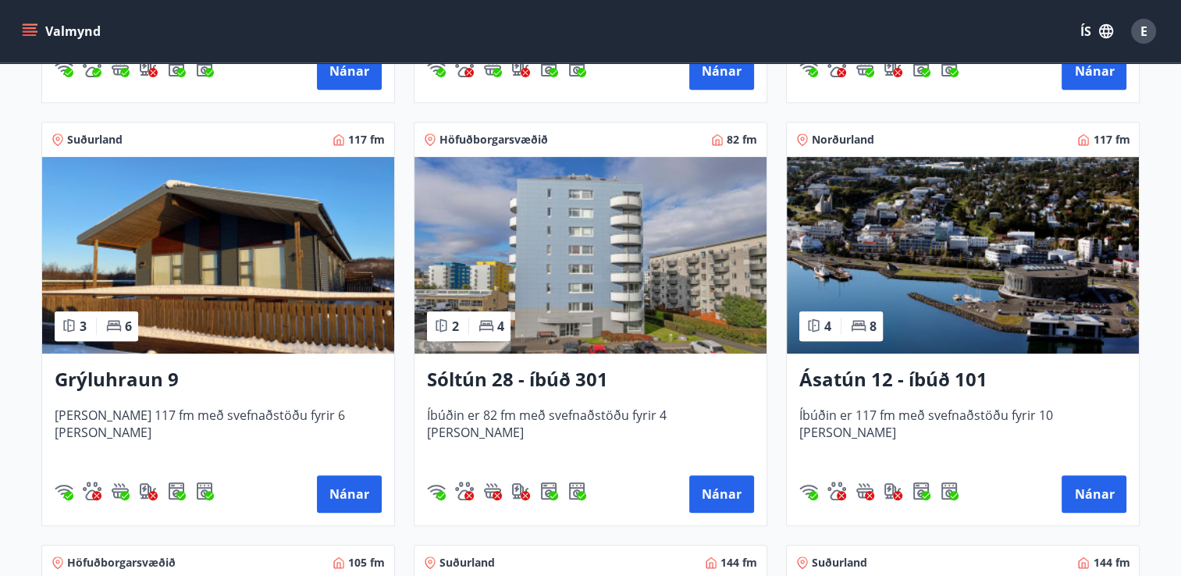
scroll to position [649, 0]
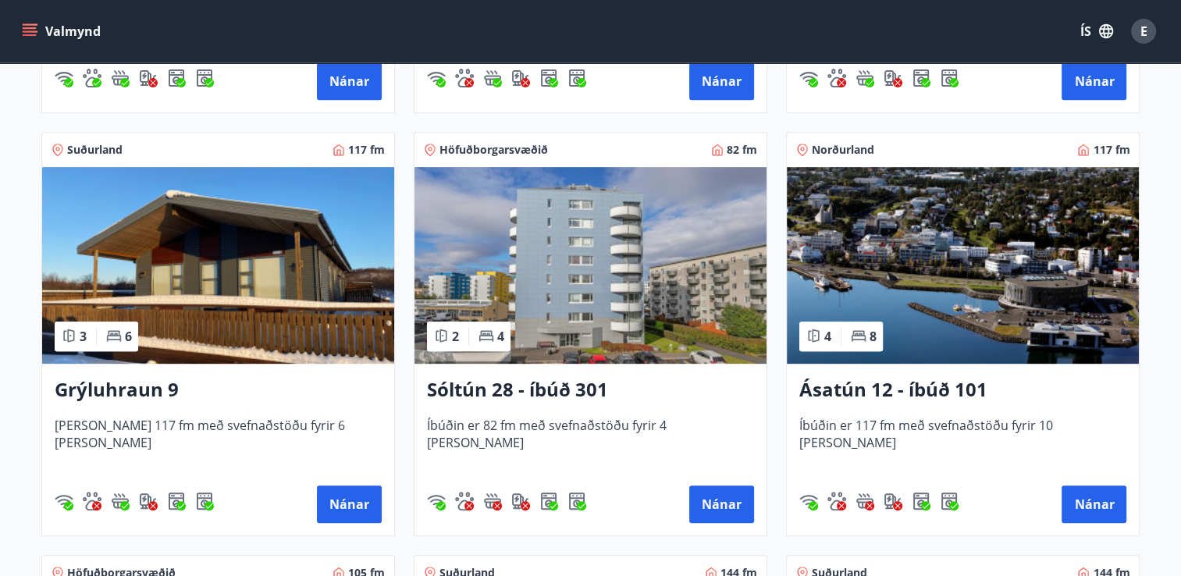
click at [602, 276] on img at bounding box center [590, 265] width 352 height 197
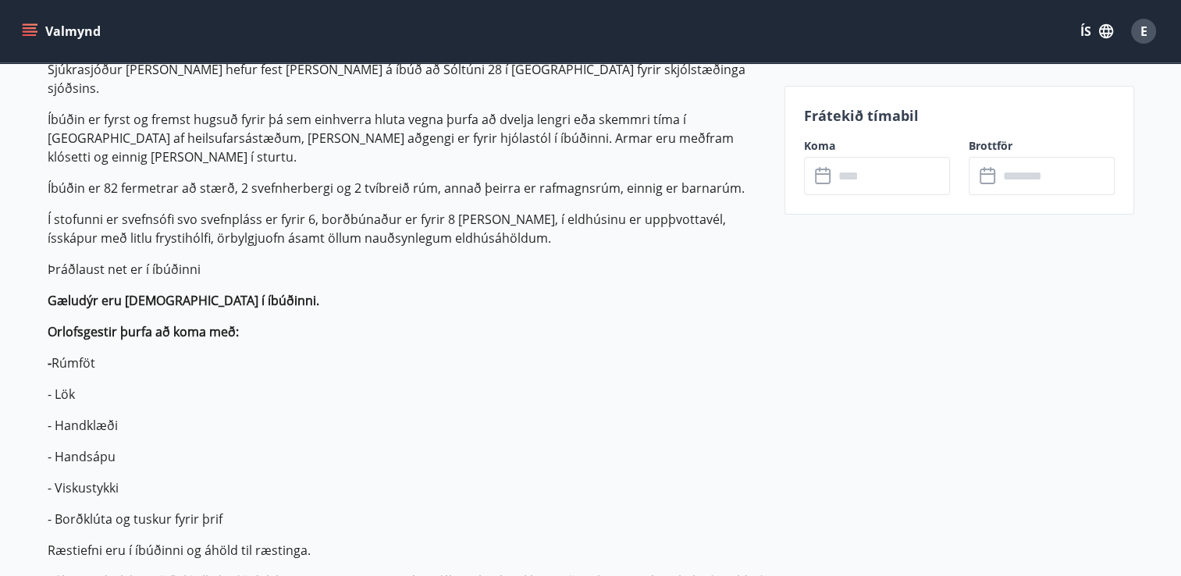
scroll to position [513, 0]
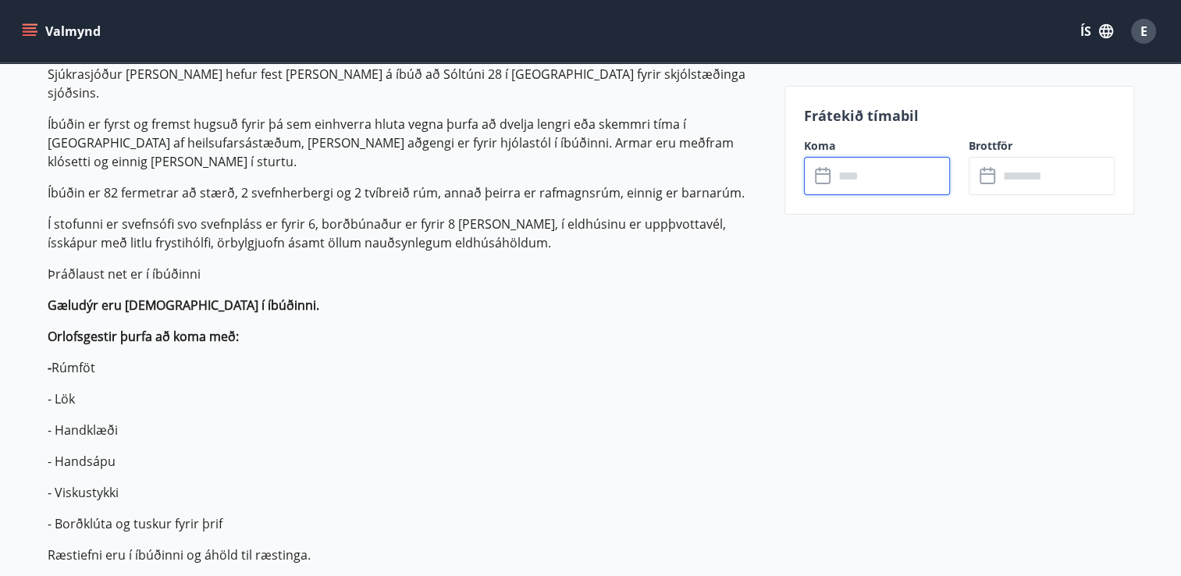
click at [855, 179] on input "text" at bounding box center [892, 176] width 116 height 38
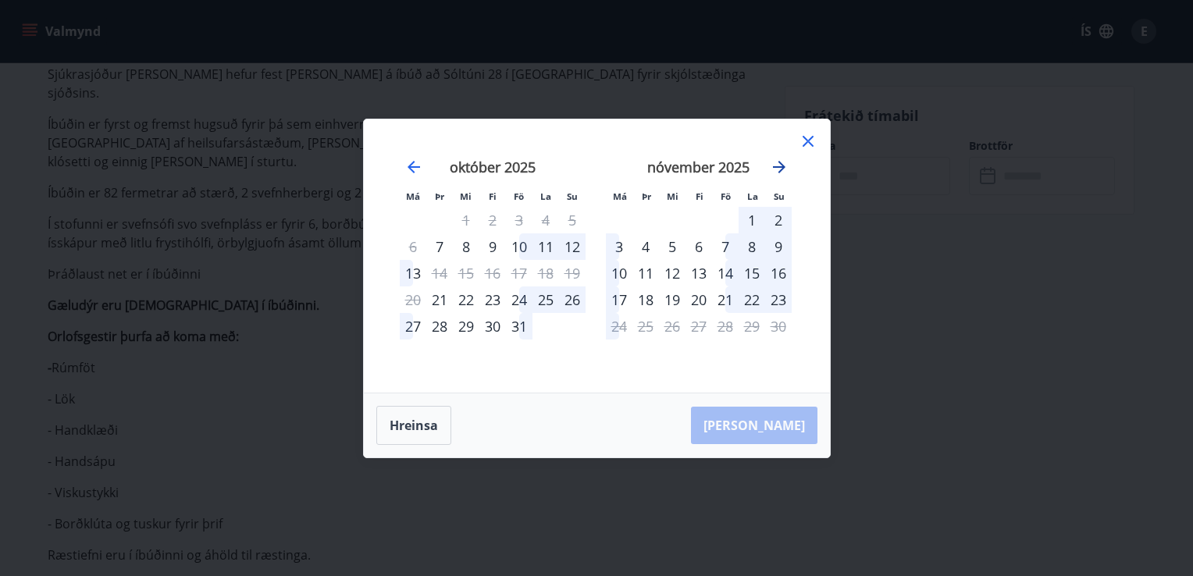
click at [777, 165] on icon "Move forward to switch to the next month." at bounding box center [779, 167] width 19 height 19
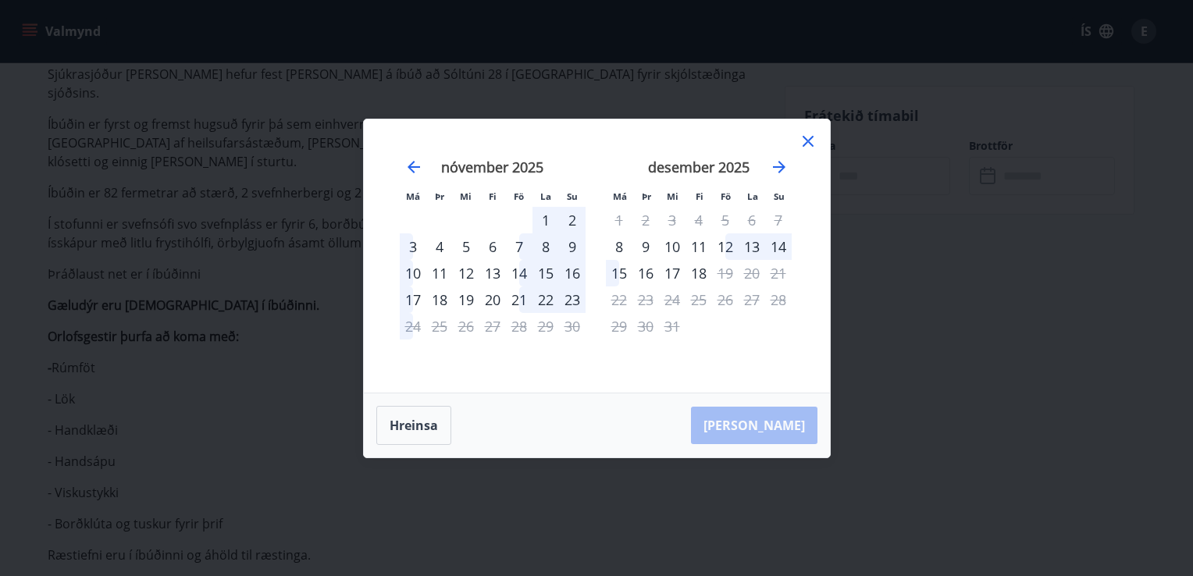
click at [809, 145] on icon at bounding box center [808, 141] width 19 height 19
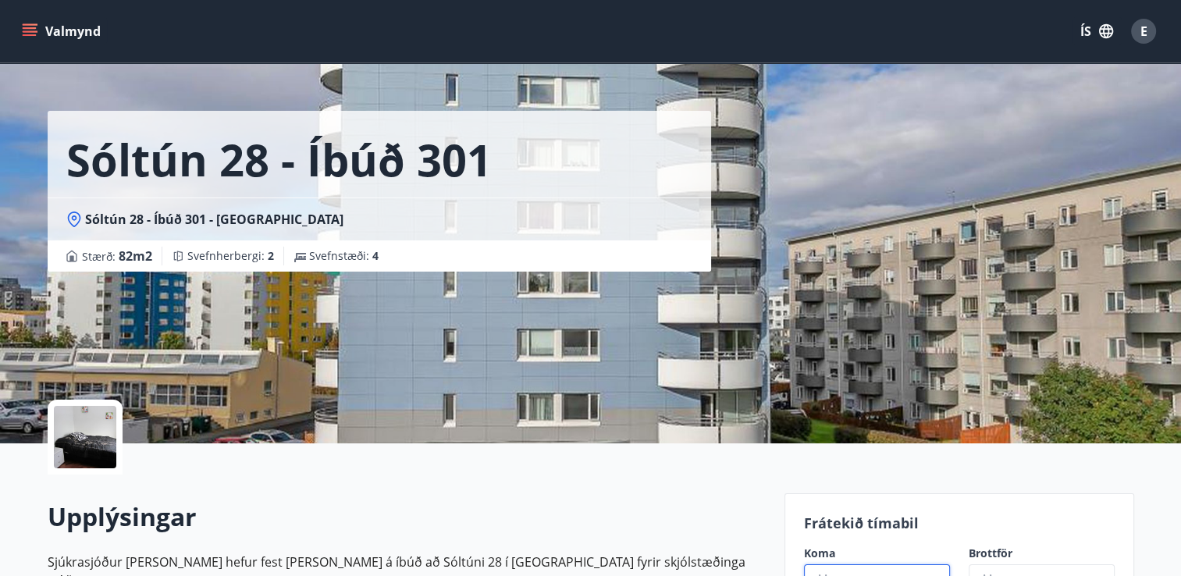
scroll to position [0, 0]
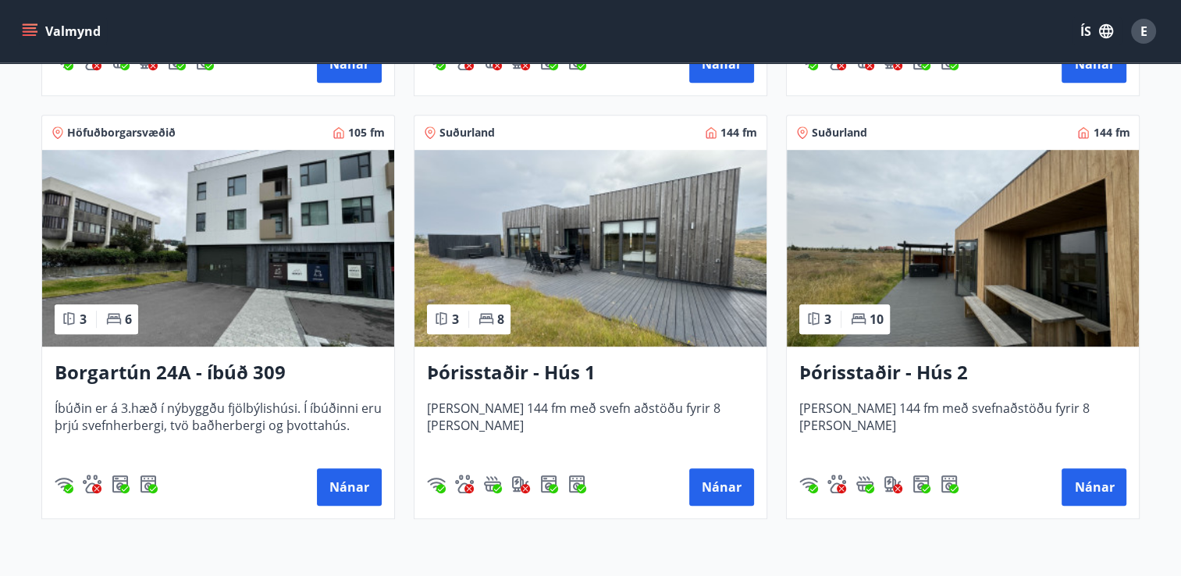
scroll to position [1083, 0]
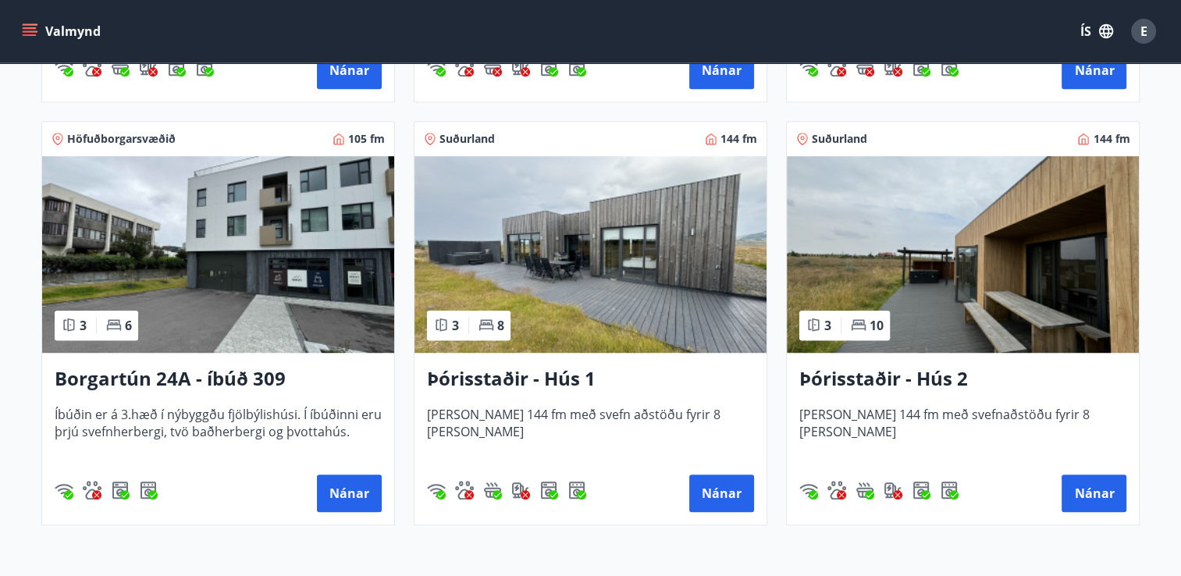
click at [247, 215] on img at bounding box center [218, 254] width 352 height 197
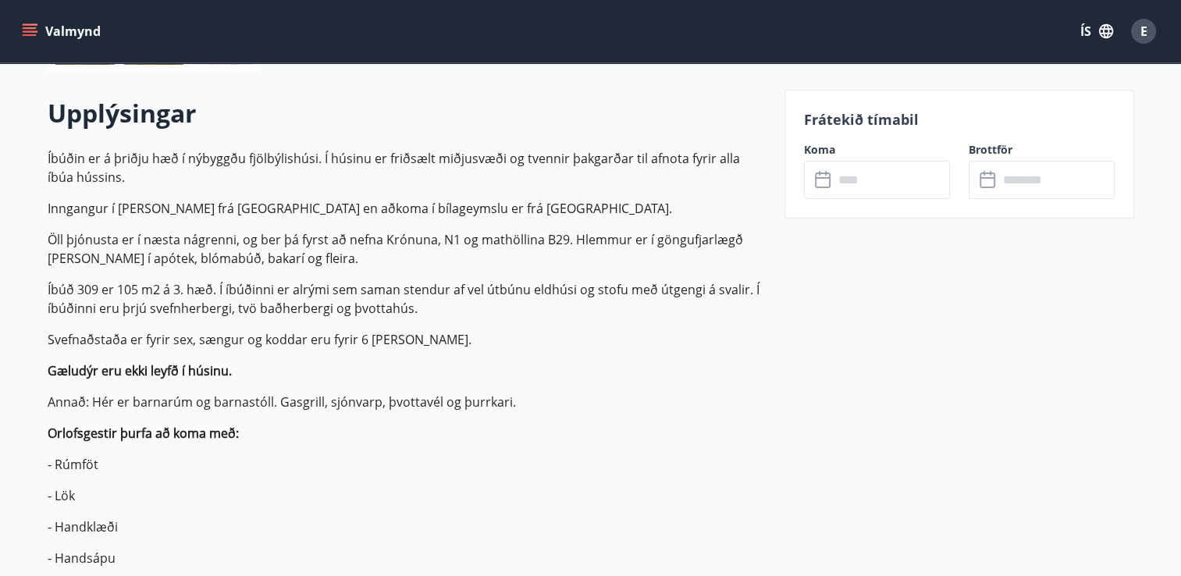
scroll to position [421, 0]
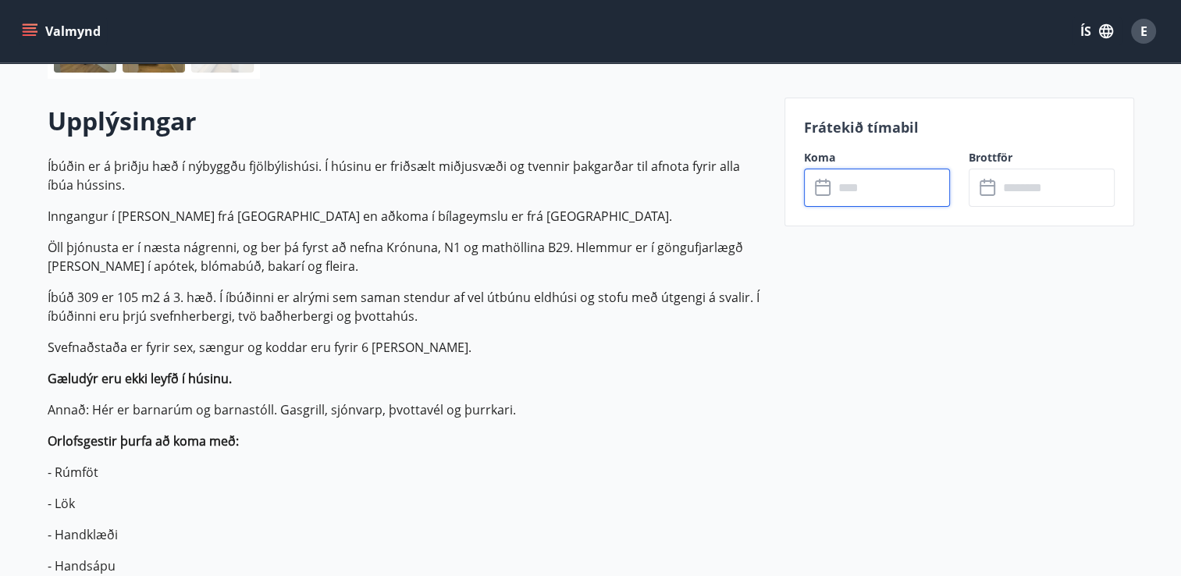
click at [856, 188] on input "text" at bounding box center [892, 188] width 116 height 38
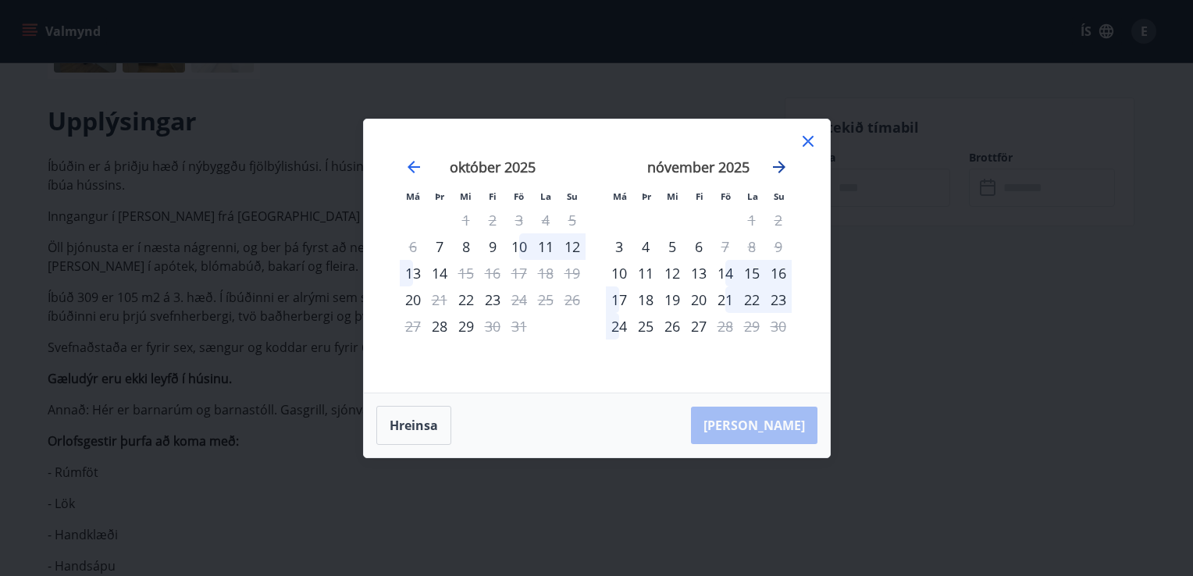
click at [779, 164] on icon "Move forward to switch to the next month." at bounding box center [779, 167] width 19 height 19
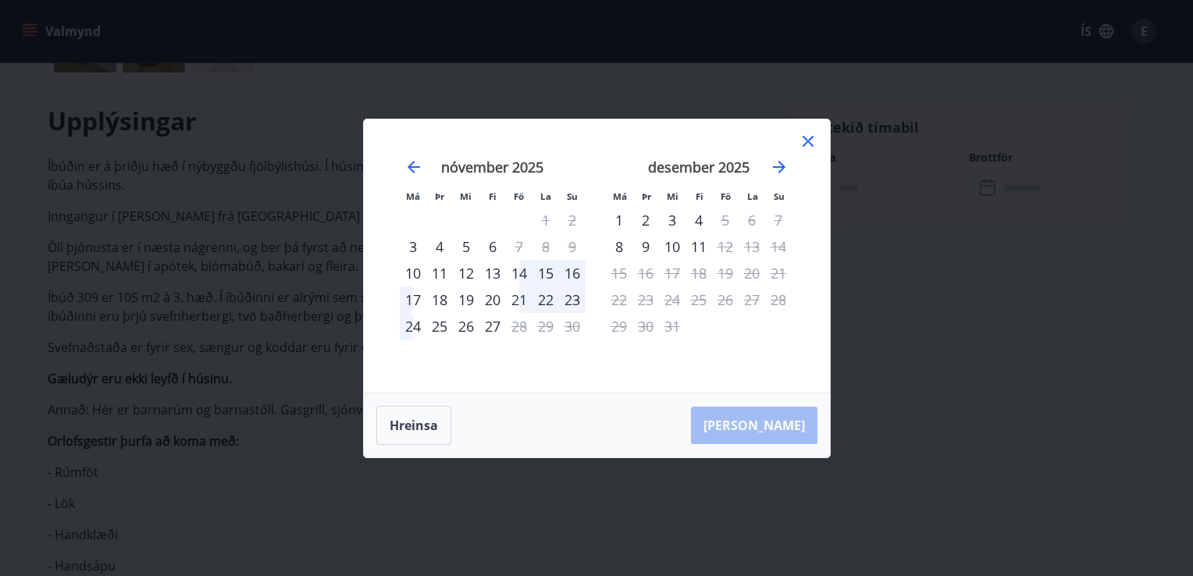
click at [809, 144] on icon at bounding box center [808, 141] width 19 height 19
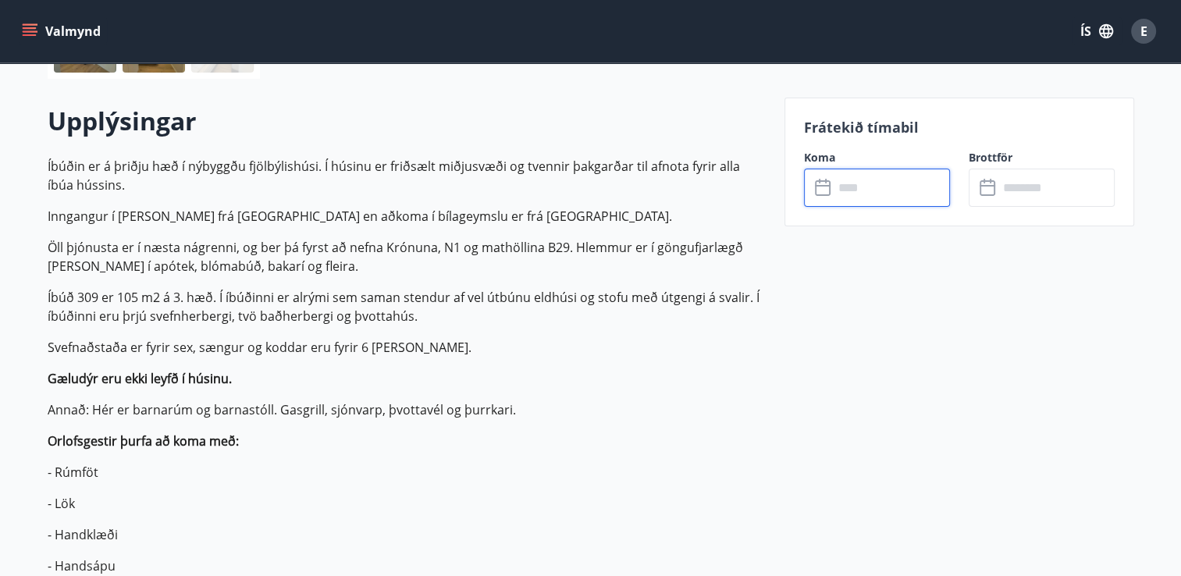
scroll to position [0, 0]
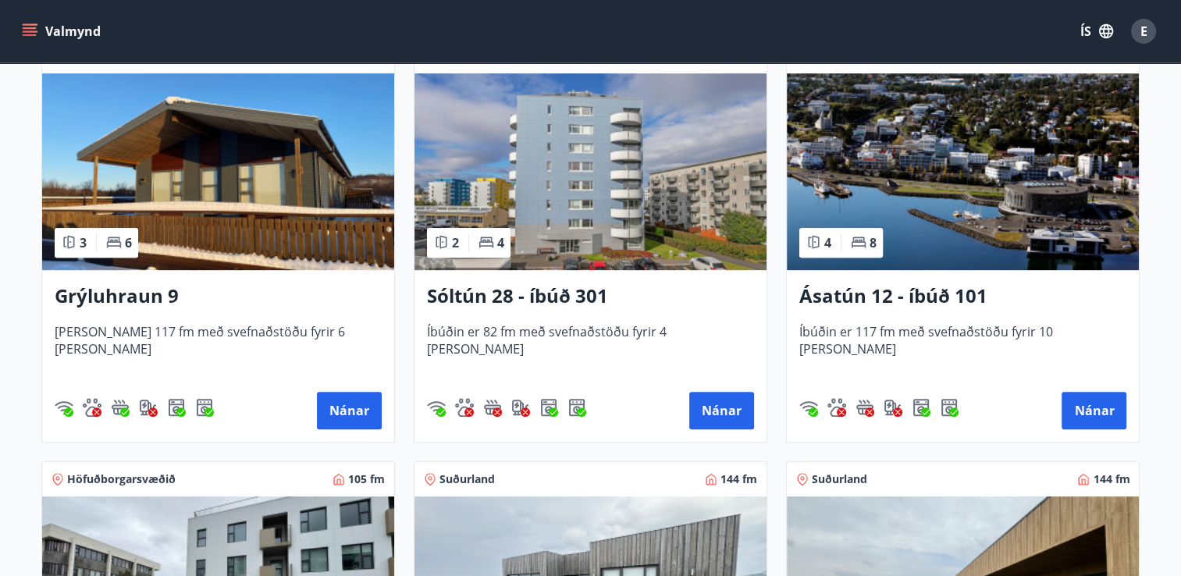
scroll to position [742, 0]
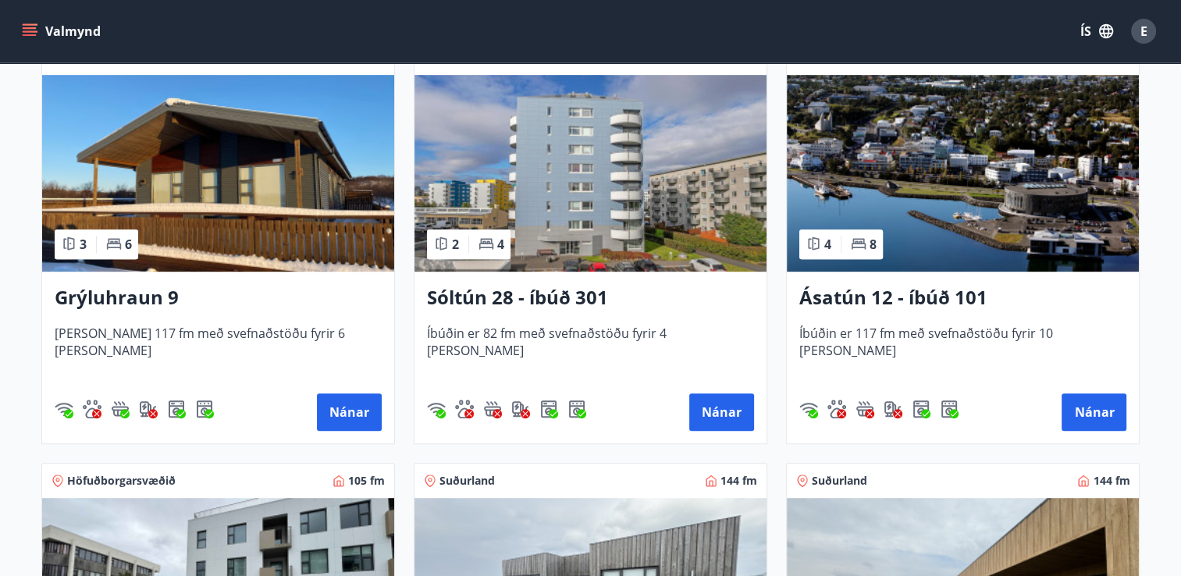
click at [1005, 213] on img at bounding box center [963, 173] width 352 height 197
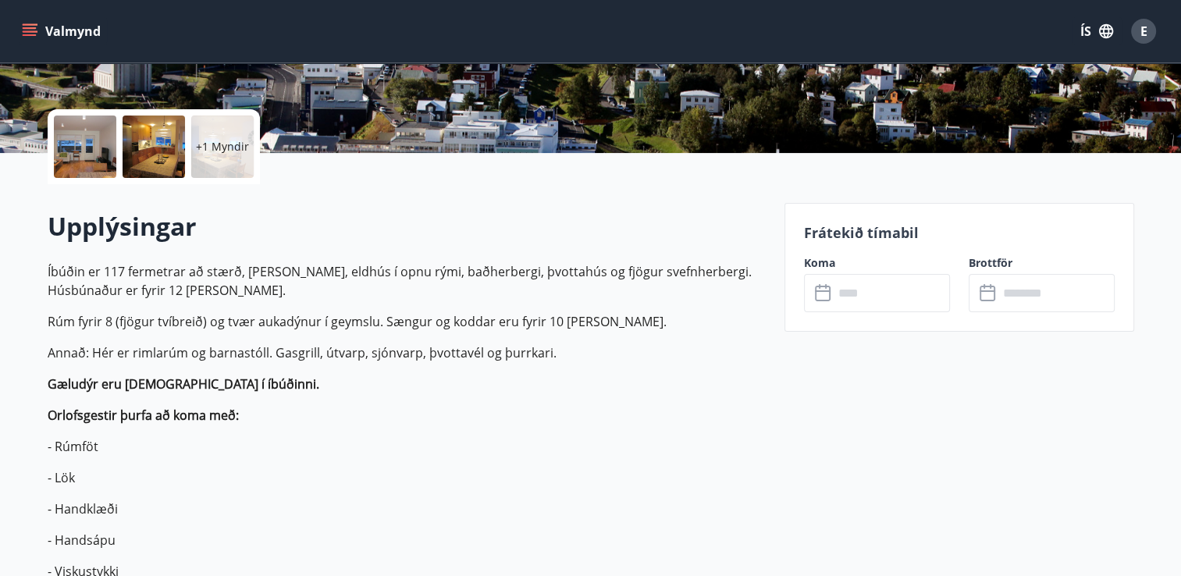
scroll to position [337, 0]
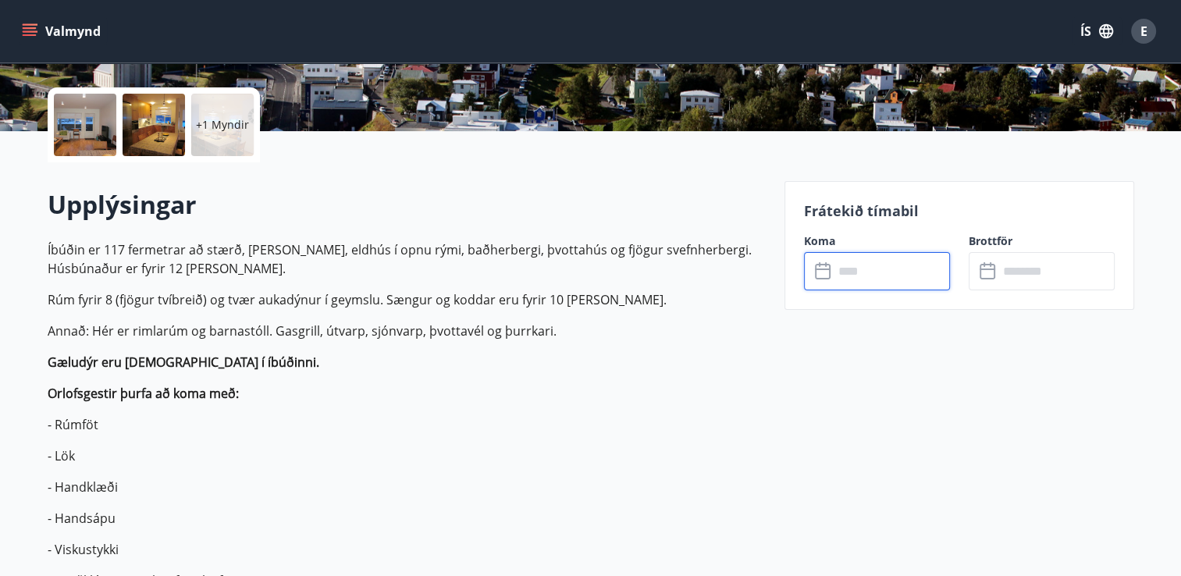
click at [865, 286] on input "text" at bounding box center [892, 271] width 116 height 38
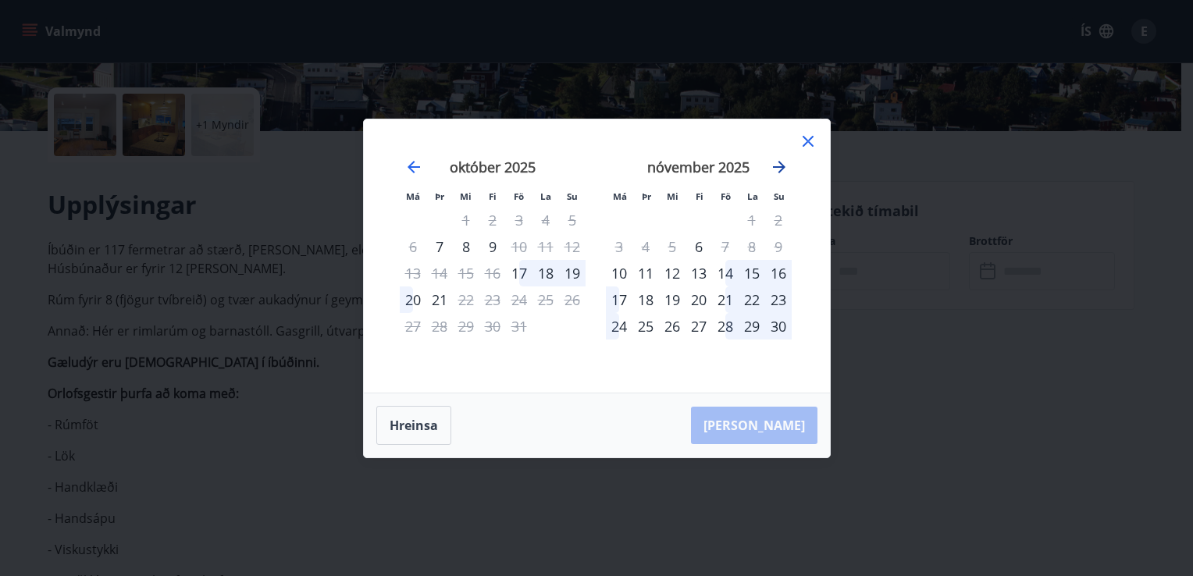
click at [777, 170] on icon "Move forward to switch to the next month." at bounding box center [779, 167] width 19 height 19
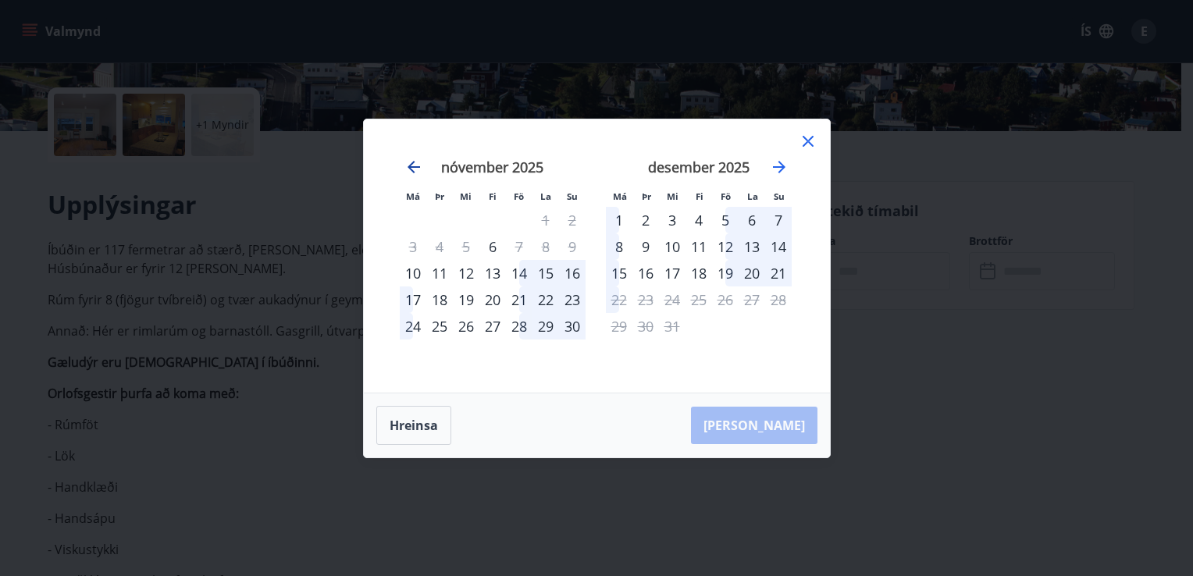
click at [412, 162] on icon "Move backward to switch to the previous month." at bounding box center [413, 167] width 12 height 12
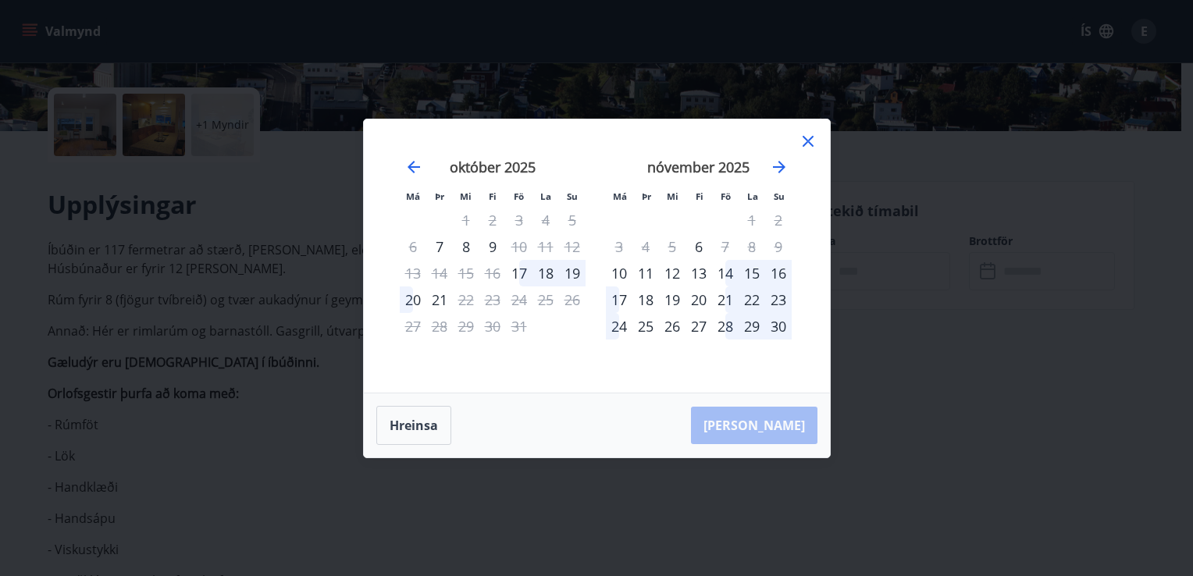
click at [806, 145] on icon at bounding box center [808, 141] width 19 height 19
